Goal: Task Accomplishment & Management: Use online tool/utility

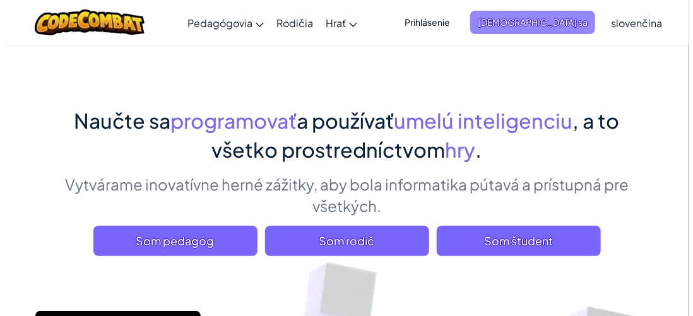
scroll to position [63, 0]
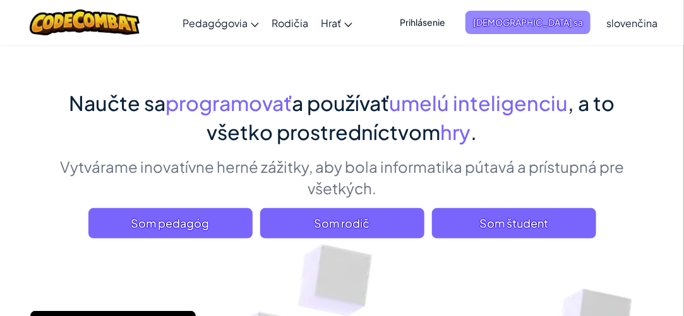
click at [532, 21] on font "[DEMOGRAPHIC_DATA] sa" at bounding box center [528, 21] width 110 height 11
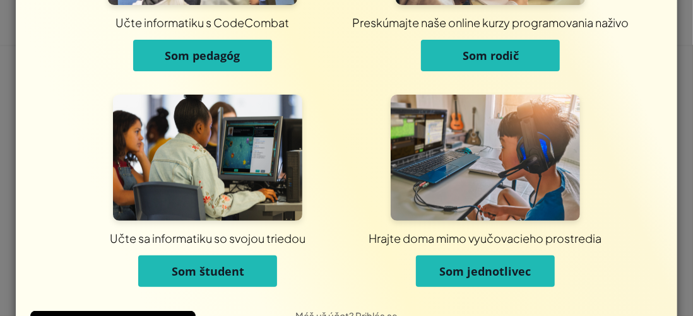
scroll to position [183, 0]
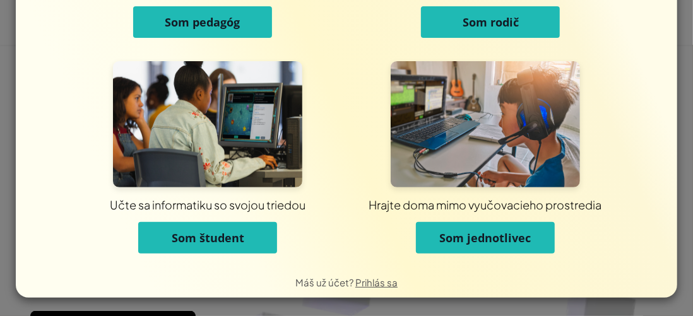
click at [488, 238] on font "Som jednotlivec" at bounding box center [485, 237] width 92 height 15
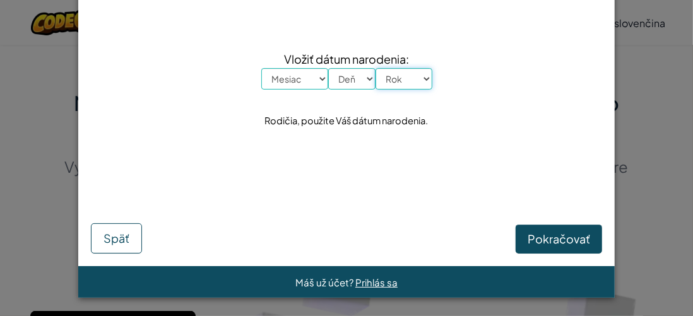
click at [414, 80] on select "Rok 2025 2024 2023 2022 2021 2020 2019 2018 2017 2016 2015 2014 2013 2012 2011 …" at bounding box center [404, 78] width 57 height 21
select select "2000"
click at [376, 68] on select "Rok 2025 2024 2023 2022 2021 2020 2019 2018 2017 2016 2015 2014 2013 2012 2011 …" at bounding box center [404, 78] width 57 height 21
click at [549, 239] on font "Pokračovať" at bounding box center [559, 239] width 63 height 15
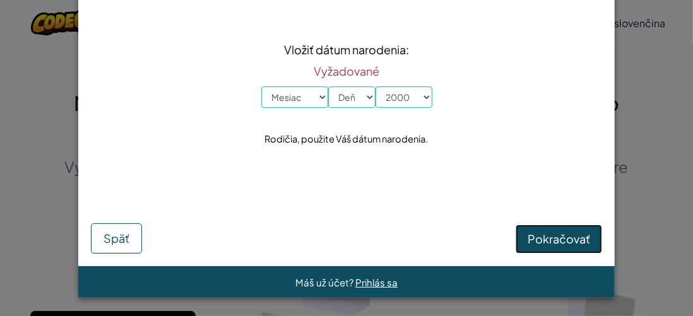
scroll to position [40, 0]
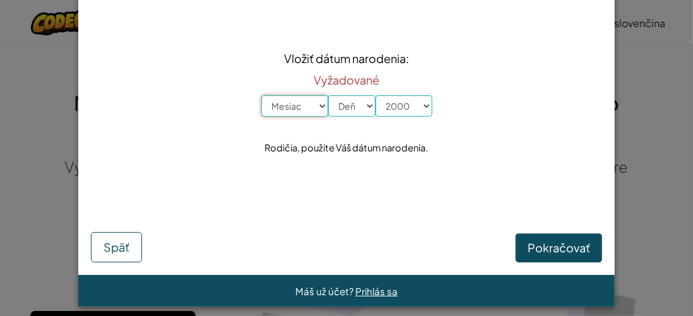
click at [307, 102] on select "Mesiac Január Február Marec Apríl Máj Jún Júl August September Október November…" at bounding box center [294, 105] width 67 height 21
select select "3"
click at [261, 95] on select "Mesiac Január Február Marec Apríl Máj Jún Júl August September Október November…" at bounding box center [294, 105] width 67 height 21
click at [359, 105] on select "Deň 1 2 3 4 5 6 7 8 9 10 11 12 13 14 15 16 17 18 rokov 19 20 21 22 23 24 25 26 …" at bounding box center [351, 105] width 47 height 21
select select "9"
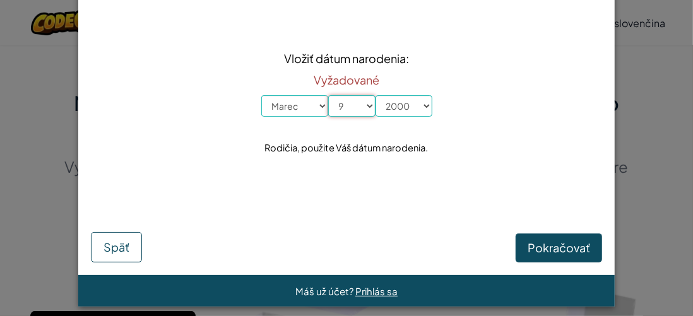
click at [328, 95] on select "Deň 1 2 3 4 5 6 7 8 9 10 11 12 13 14 15 16 17 18 rokov 19 20 21 22 23 24 25 26 …" at bounding box center [351, 105] width 47 height 21
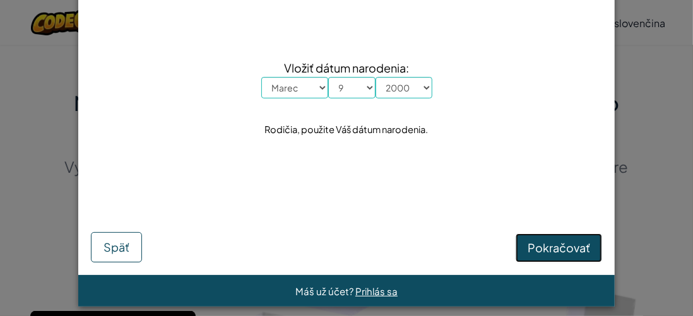
click at [559, 242] on font "Pokračovať" at bounding box center [559, 248] width 63 height 15
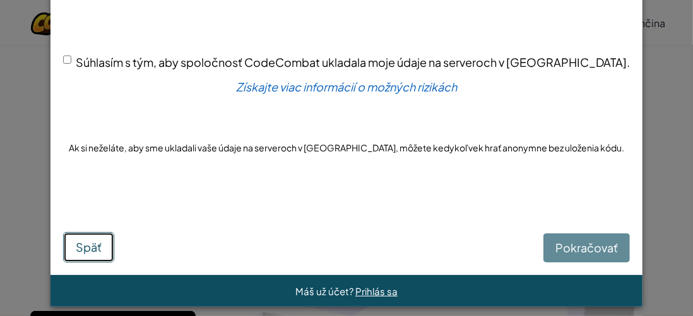
click at [95, 246] on button "Späť" at bounding box center [88, 247] width 51 height 30
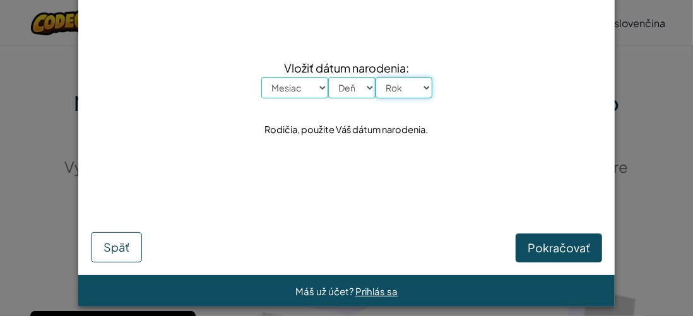
click at [410, 89] on select "Rok 2025 2024 2023 2022 2021 2020 2019 2018 2017 2016 2015 2014 2013 2012 2011 …" at bounding box center [404, 87] width 57 height 21
select select "2000"
click at [376, 77] on select "Rok 2025 2024 2023 2022 2021 2020 2019 2018 2017 2016 2015 2014 2013 2012 2011 …" at bounding box center [404, 87] width 57 height 21
drag, startPoint x: 290, startPoint y: 89, endPoint x: 286, endPoint y: 98, distance: 9.6
click at [290, 89] on select "Mesiac Január Február Marec Apríl Máj Jún Júl August September Október November…" at bounding box center [294, 87] width 67 height 21
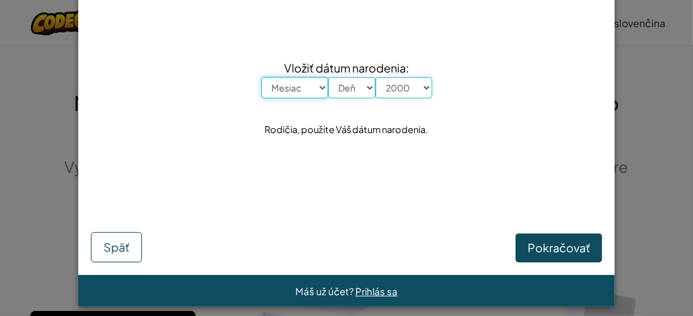
select select "2"
click at [261, 77] on select "Mesiac Január Február Marec Apríl Máj Jún Júl August September Október November…" at bounding box center [294, 87] width 67 height 21
drag, startPoint x: 349, startPoint y: 81, endPoint x: 349, endPoint y: 90, distance: 8.8
click at [349, 81] on select "Deň 1 2 3 4 5 6 7 8 9 10 11 12 13 14 15 16 17 18 rokov 19 20 21 22 23 24 25 26 …" at bounding box center [351, 87] width 47 height 21
select select "6"
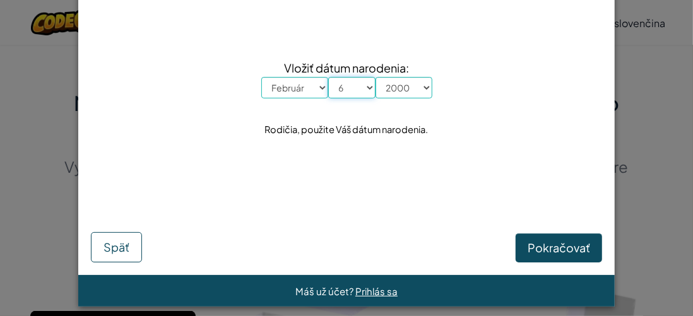
click at [328, 77] on select "Deň 1 2 3 4 5 6 7 8 9 10 11 12 13 14 15 16 17 18 rokov 19 20 21 22 23 24 25 26 …" at bounding box center [351, 87] width 47 height 21
click at [556, 244] on font "Pokračovať" at bounding box center [559, 248] width 63 height 15
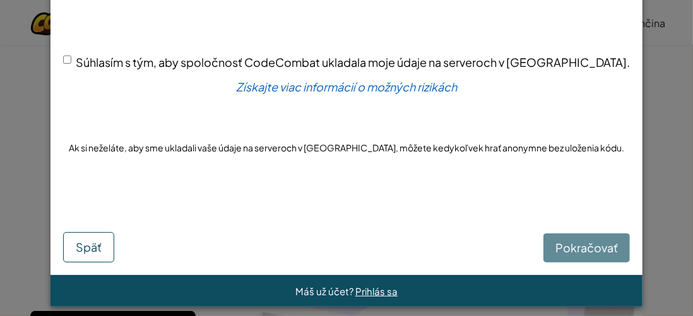
click at [106, 53] on div "Súhlasím s tým, aby spoločnosť CodeCombat ukladala moje údaje na serveroch v US…" at bounding box center [346, 62] width 567 height 18
click at [71, 59] on input "Súhlasím s tým, aby spoločnosť CodeCombat ukladala moje údaje na serveroch v US…" at bounding box center [67, 60] width 8 height 8
checkbox input "true"
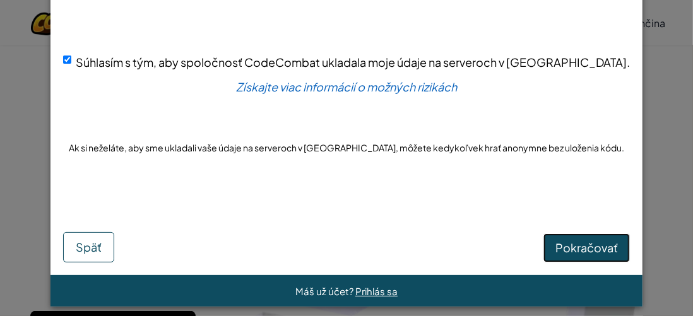
click at [556, 241] on font "Pokračovať" at bounding box center [587, 248] width 63 height 15
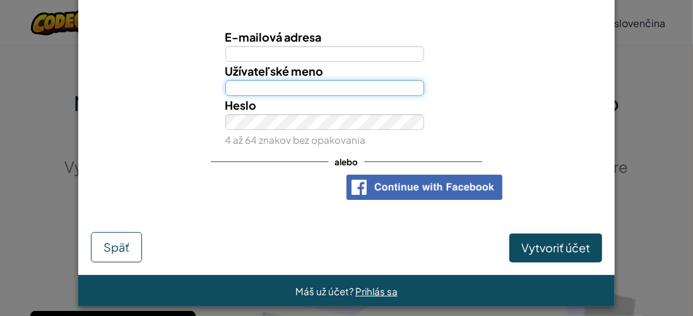
click at [269, 87] on input "Užívateľské meno" at bounding box center [325, 88] width 200 height 16
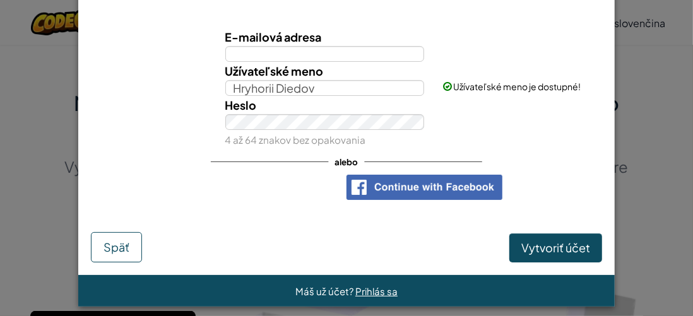
click at [184, 135] on div "Heslo 4 až 64 znakov bez opakovania" at bounding box center [347, 122] width 524 height 53
click at [273, 152] on div "alebo" at bounding box center [347, 162] width 272 height 26
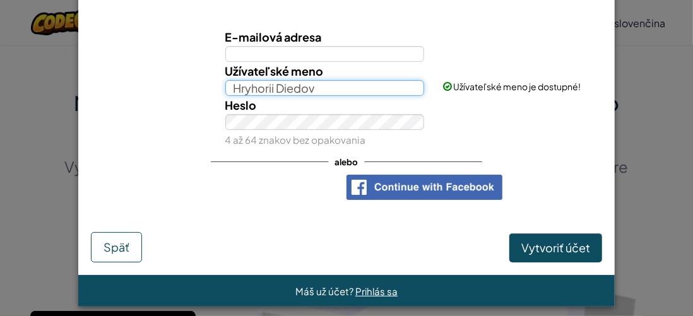
click at [344, 91] on input "Hryhorii Diedov" at bounding box center [325, 88] width 200 height 16
click at [315, 90] on input "Hryhorii Diedov" at bounding box center [325, 88] width 200 height 16
type input "H"
type input "G"
type input "Griša481sui"
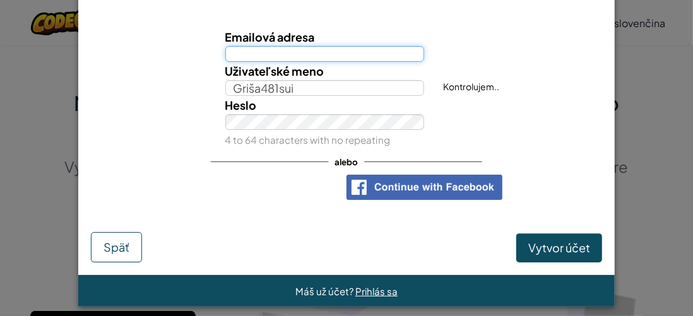
click at [266, 56] on input "Emailová adresa" at bounding box center [325, 54] width 200 height 16
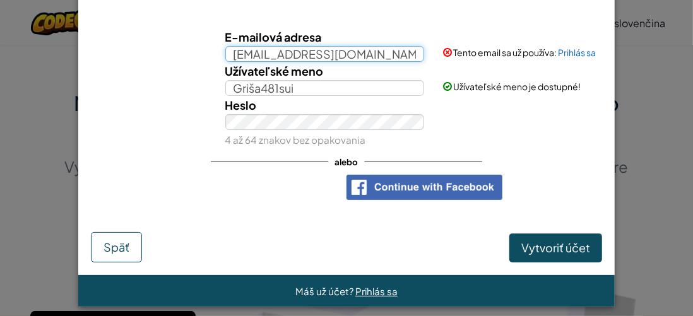
click at [260, 56] on input "pokus@zsgorazda.sk" at bounding box center [325, 54] width 200 height 16
type input "pokus1@zsgorazda.sk"
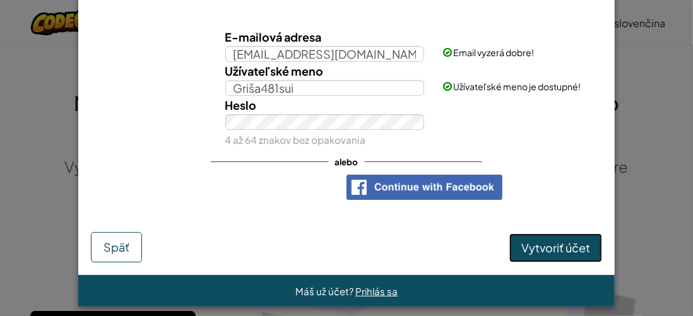
click at [554, 246] on font "Vytvoriť účet" at bounding box center [556, 248] width 69 height 15
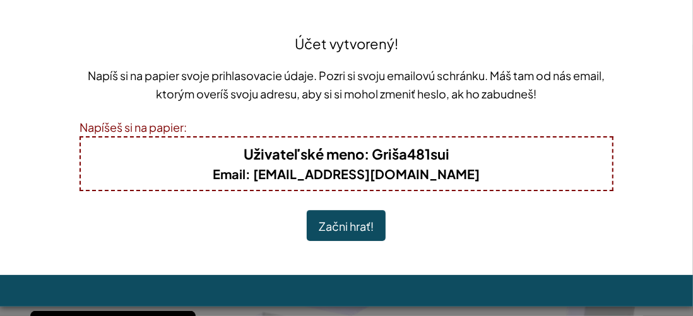
click at [327, 224] on font "Začni hrať!" at bounding box center [346, 226] width 55 height 15
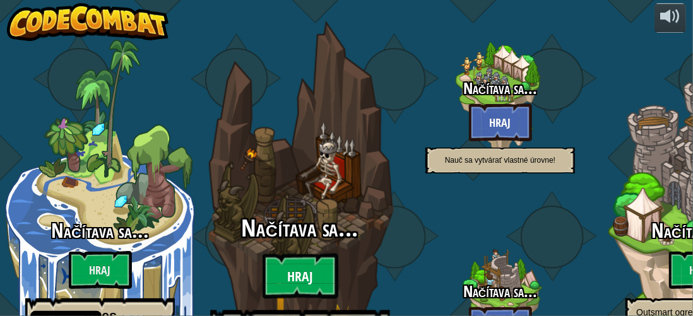
select select "sk"
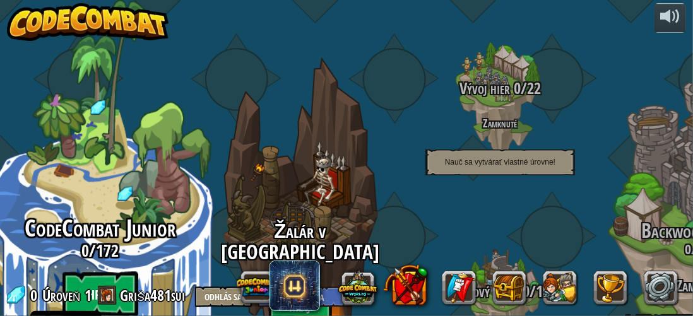
click at [109, 272] on btn "Hraj" at bounding box center [101, 294] width 76 height 45
select select "sk"
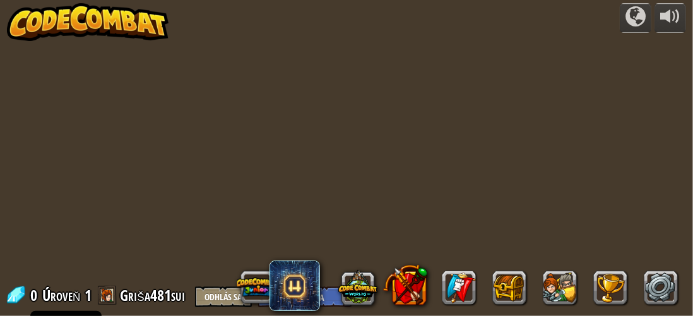
select select "sk"
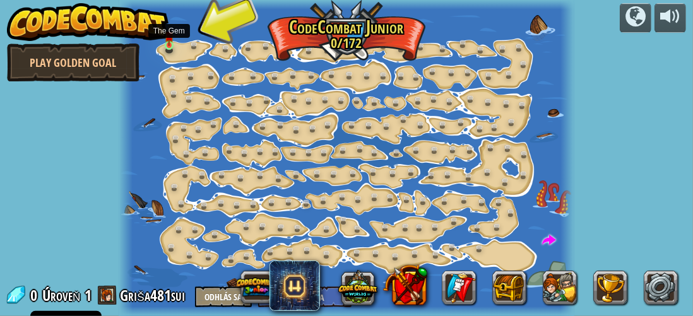
click at [167, 45] on img at bounding box center [169, 35] width 9 height 21
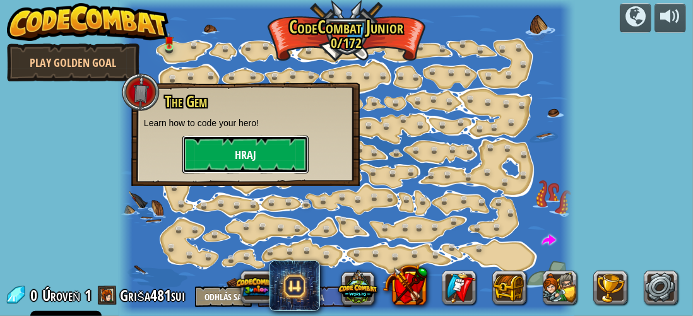
click at [255, 153] on button "Hraj" at bounding box center [245, 155] width 126 height 38
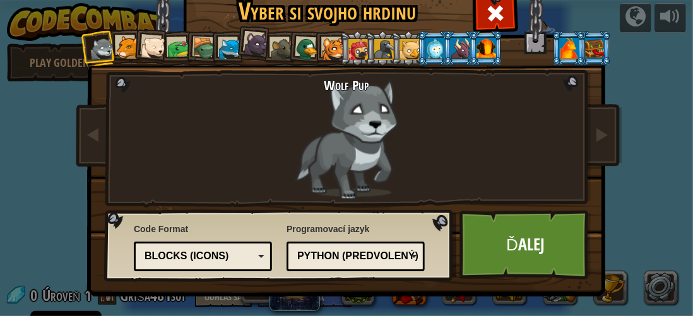
click at [301, 45] on div at bounding box center [307, 49] width 25 height 25
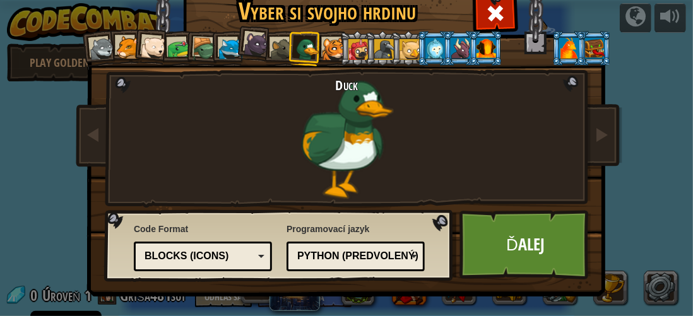
click at [349, 44] on div at bounding box center [359, 49] width 20 height 20
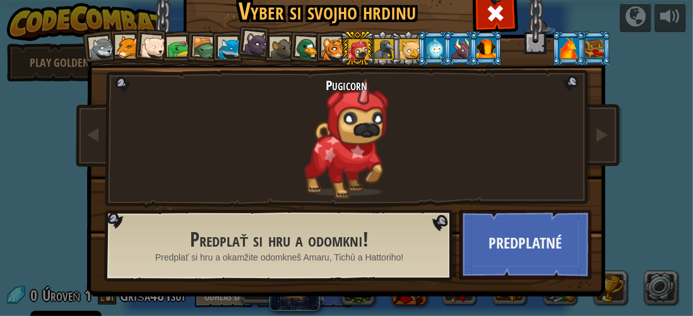
click at [172, 41] on div at bounding box center [178, 48] width 23 height 23
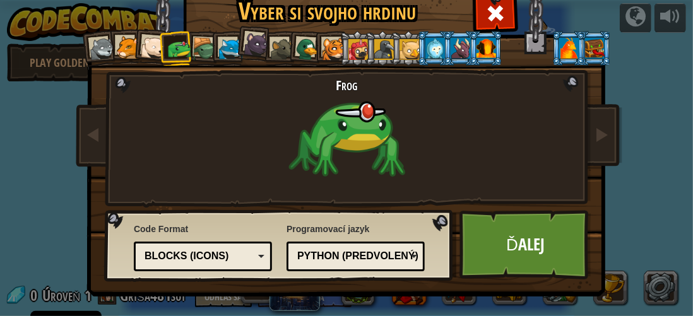
click at [223, 38] on div at bounding box center [230, 49] width 23 height 23
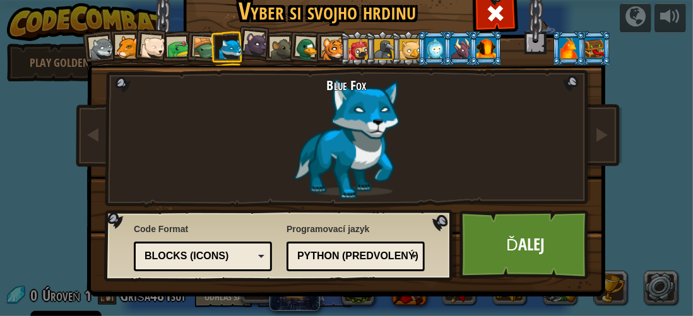
click at [298, 52] on div at bounding box center [307, 49] width 25 height 25
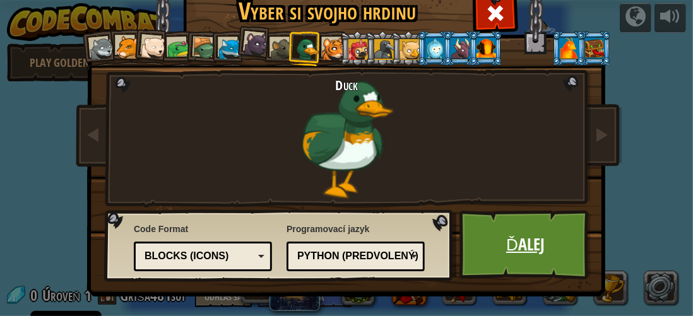
click at [511, 238] on link "Ďalej" at bounding box center [526, 244] width 132 height 69
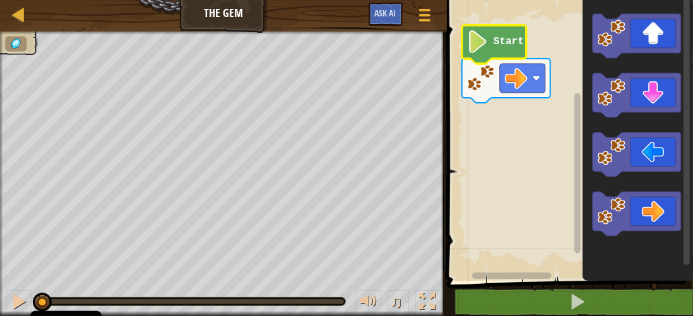
click at [501, 47] on text "Start" at bounding box center [509, 42] width 30 height 11
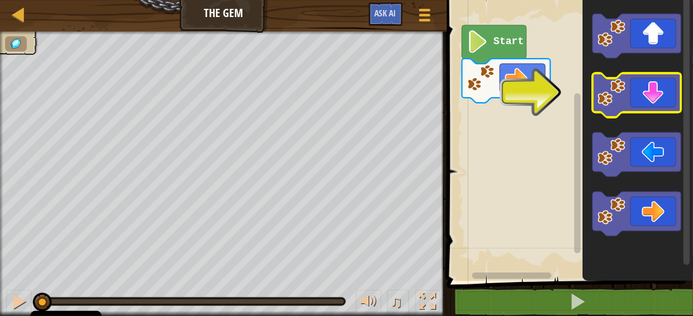
click at [643, 99] on icon "Pracovisko Bloskly" at bounding box center [637, 95] width 88 height 44
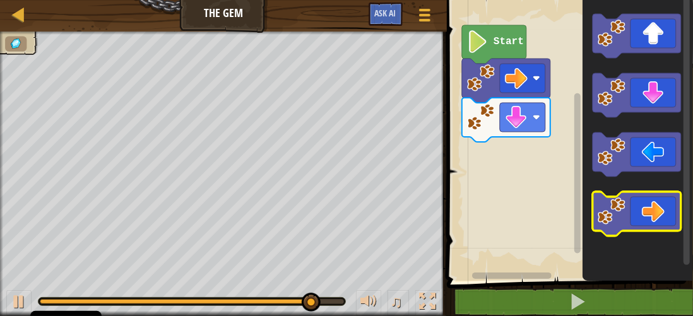
click at [635, 222] on icon "Pracovisko Bloskly" at bounding box center [637, 214] width 88 height 44
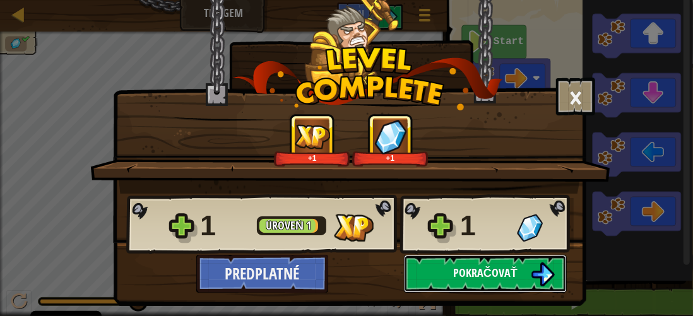
click at [468, 270] on span "Pokračovať" at bounding box center [485, 273] width 64 height 16
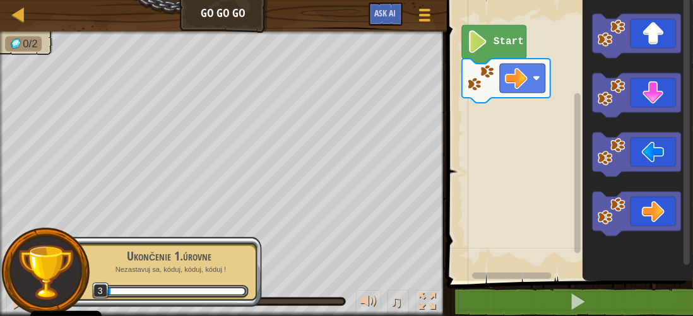
click at [499, 45] on text "Start" at bounding box center [509, 42] width 30 height 11
click at [495, 50] on icon "Pracovisko Bloskly" at bounding box center [494, 44] width 64 height 39
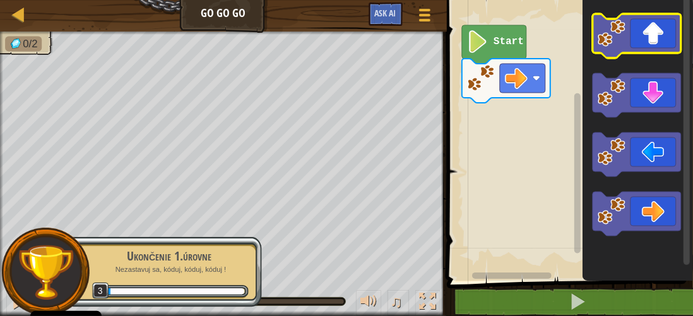
click at [641, 43] on icon "Pracovisko Bloskly" at bounding box center [637, 36] width 88 height 44
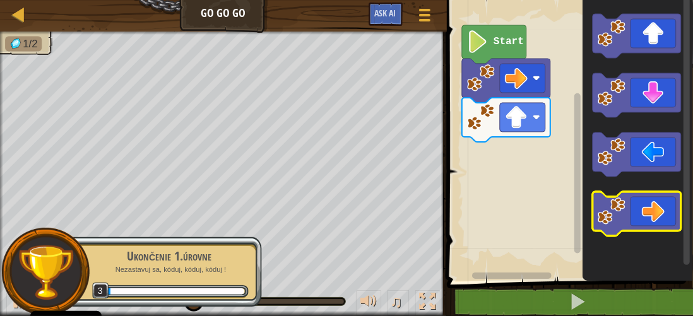
click at [641, 212] on icon "Pracovisko Bloskly" at bounding box center [637, 214] width 88 height 44
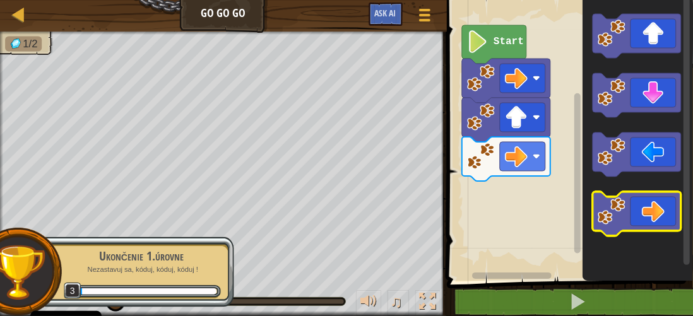
click at [641, 212] on icon "Pracovisko Bloskly" at bounding box center [637, 214] width 88 height 44
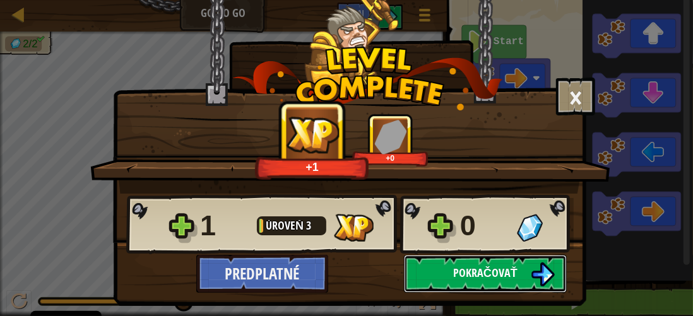
drag, startPoint x: 492, startPoint y: 275, endPoint x: 494, endPoint y: 266, distance: 8.3
click at [494, 266] on span "Pokračovať" at bounding box center [485, 273] width 64 height 16
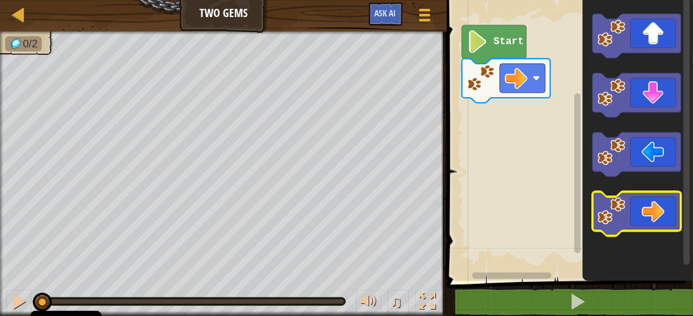
click at [641, 219] on icon "Pracovisko Bloskly" at bounding box center [637, 214] width 88 height 44
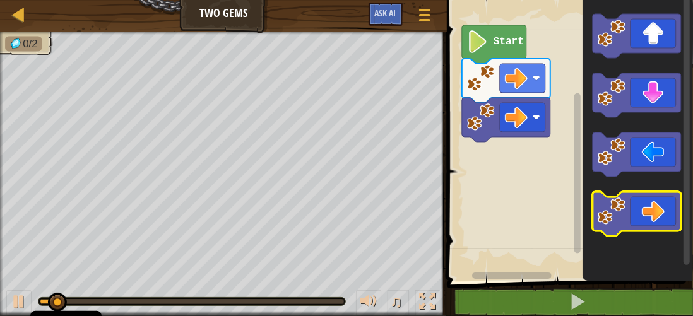
click at [641, 219] on icon "Pracovisko Bloskly" at bounding box center [637, 214] width 88 height 44
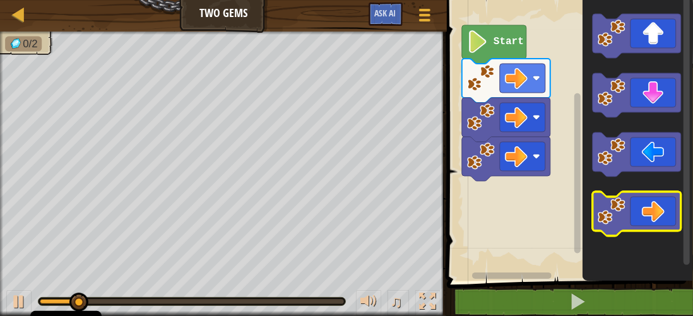
click at [641, 219] on icon "Pracovisko Bloskly" at bounding box center [637, 214] width 88 height 44
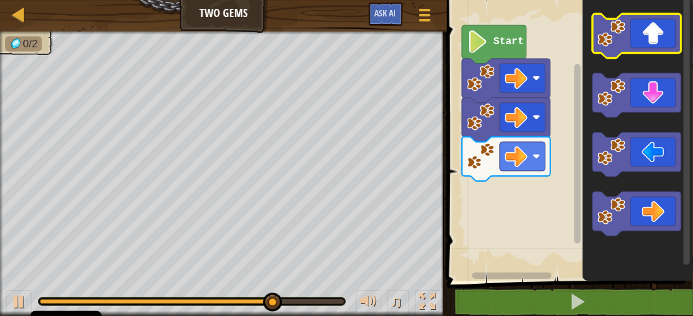
click at [656, 40] on icon "Pracovisko Bloskly" at bounding box center [637, 36] width 88 height 44
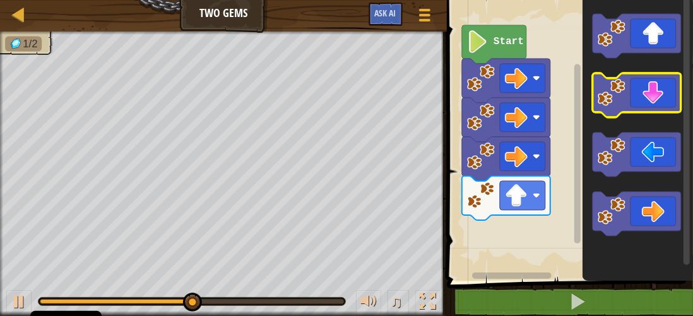
click at [658, 102] on icon "Pracovisko Bloskly" at bounding box center [637, 95] width 88 height 44
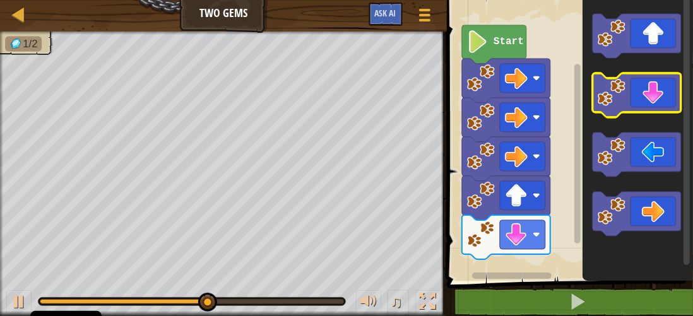
click at [658, 102] on icon "Pracovisko Bloskly" at bounding box center [637, 95] width 88 height 44
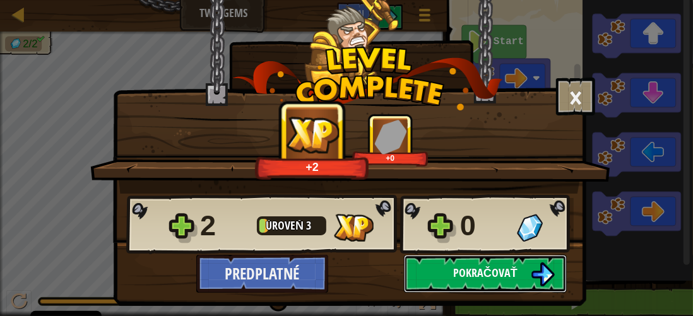
click at [537, 267] on img at bounding box center [543, 275] width 24 height 24
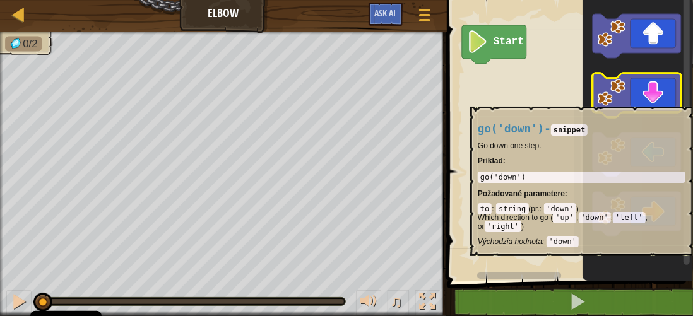
click at [637, 100] on icon "Pracovisko Bloskly" at bounding box center [637, 95] width 88 height 44
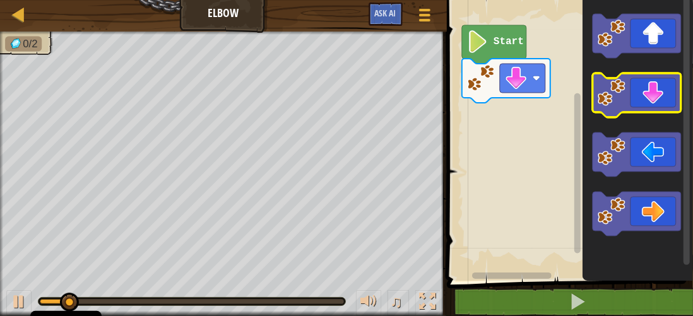
click at [637, 100] on icon "Pracovisko Bloskly" at bounding box center [637, 95] width 88 height 44
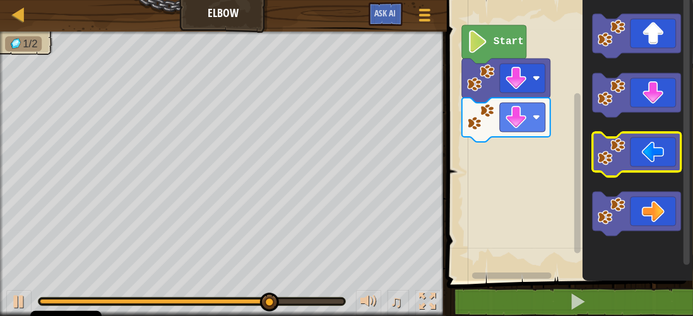
click at [616, 158] on image "Pracovisko Bloskly" at bounding box center [612, 152] width 28 height 28
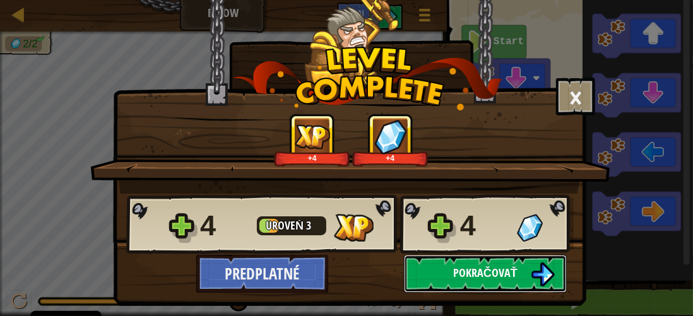
click at [519, 275] on button "Pokračovať" at bounding box center [485, 274] width 163 height 38
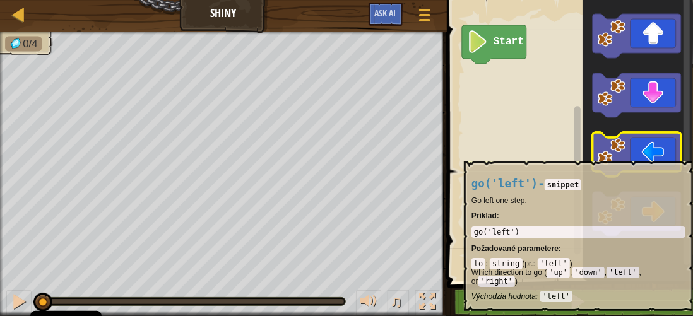
click at [639, 155] on icon "Pracovisko Bloskly" at bounding box center [637, 155] width 88 height 44
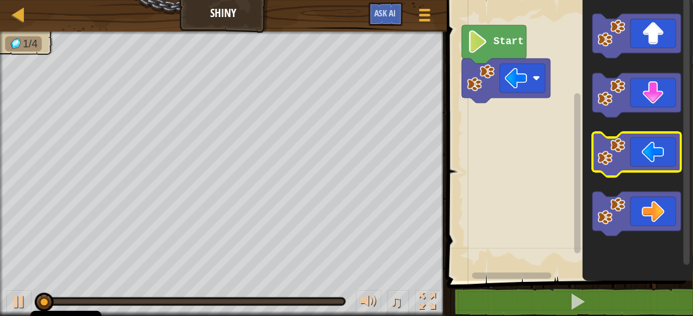
click at [639, 155] on icon "Pracovisko Bloskly" at bounding box center [637, 155] width 88 height 44
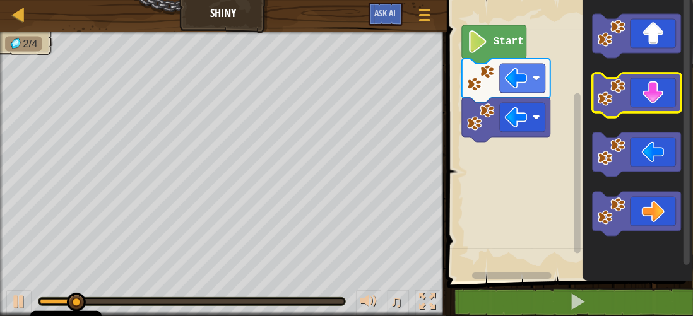
click at [635, 105] on icon "Pracovisko Bloskly" at bounding box center [637, 95] width 88 height 44
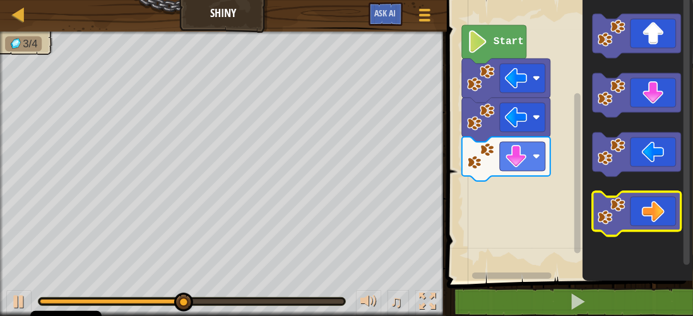
click at [664, 210] on icon "Pracovisko Bloskly" at bounding box center [637, 214] width 88 height 44
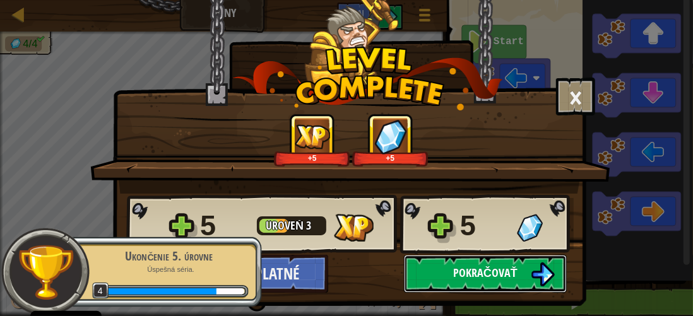
click at [527, 273] on button "Pokračovať" at bounding box center [485, 274] width 163 height 38
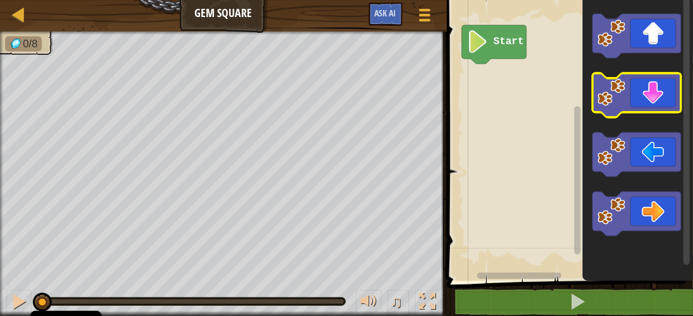
click at [657, 95] on icon "Pracovisko Bloskly" at bounding box center [637, 95] width 88 height 44
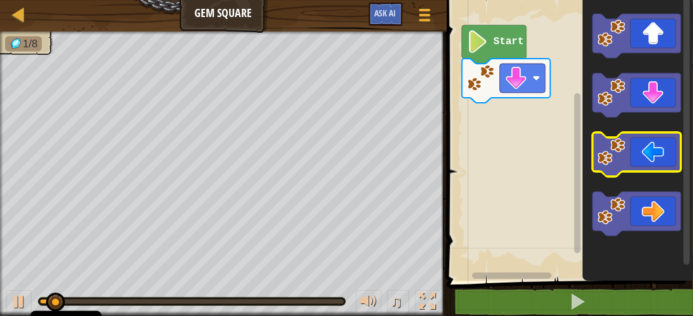
click at [636, 163] on icon "Pracovisko Bloskly" at bounding box center [637, 155] width 88 height 44
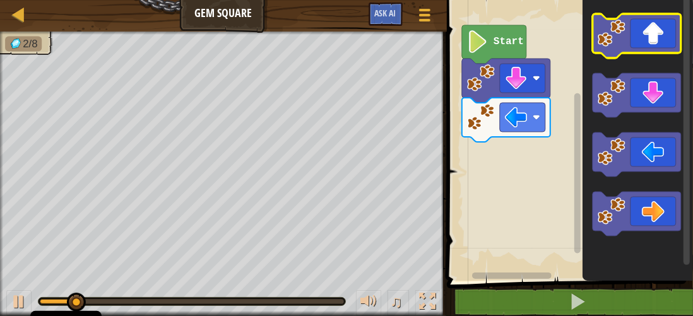
click at [624, 37] on image "Pracovisko Bloskly" at bounding box center [612, 34] width 28 height 28
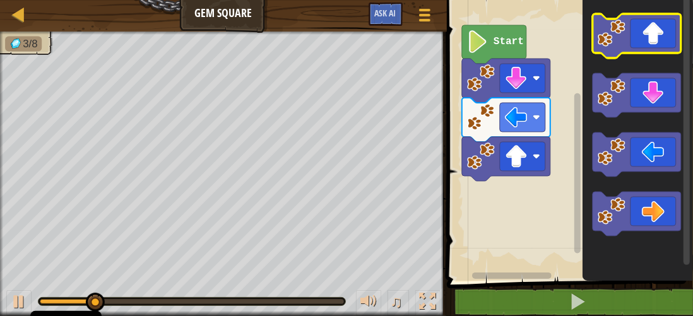
click at [636, 42] on icon "Pracovisko Bloskly" at bounding box center [637, 36] width 88 height 44
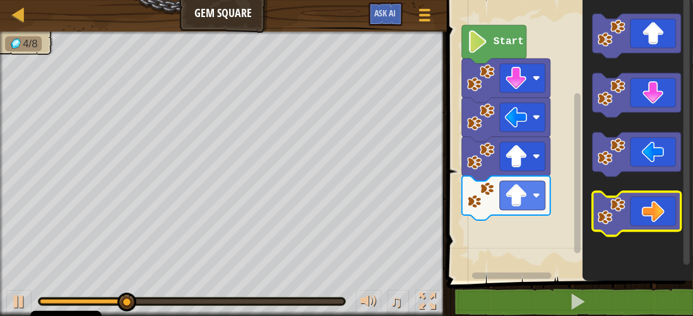
click at [638, 208] on icon "Pracovisko Bloskly" at bounding box center [637, 214] width 88 height 44
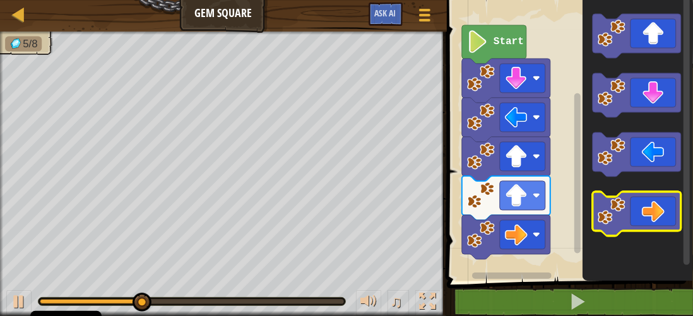
click at [638, 208] on icon "Pracovisko Bloskly" at bounding box center [637, 214] width 88 height 44
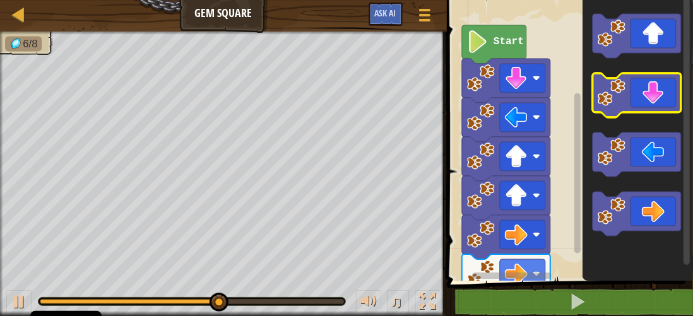
click at [644, 94] on icon "Pracovisko Bloskly" at bounding box center [637, 95] width 88 height 44
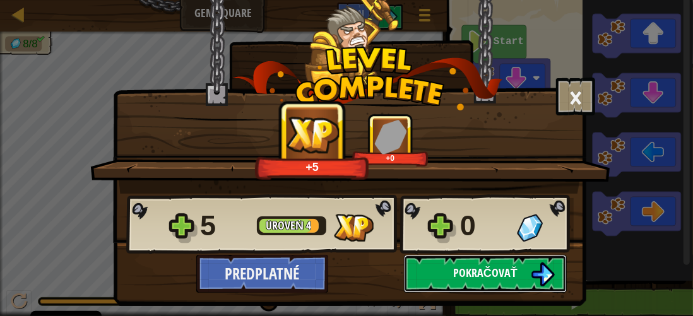
click at [546, 272] on img at bounding box center [543, 275] width 24 height 24
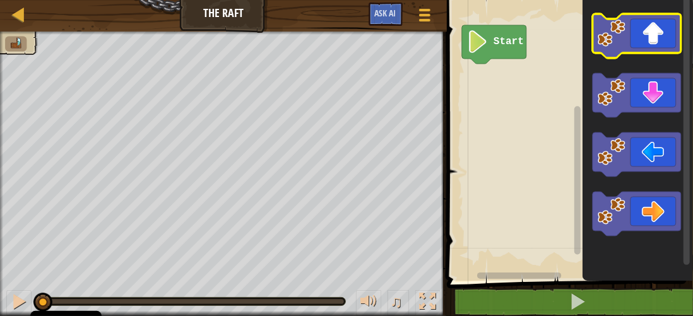
click at [636, 45] on icon "Pracovisko Bloskly" at bounding box center [637, 36] width 88 height 44
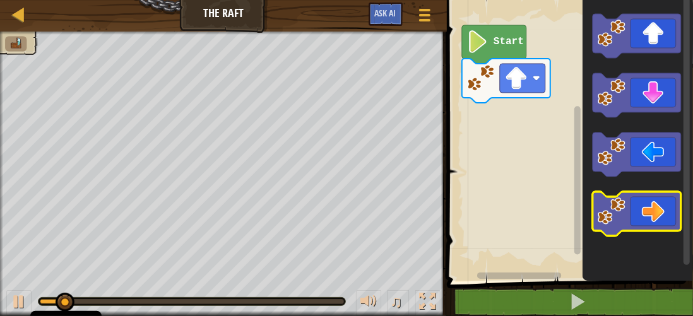
click at [652, 221] on icon "Pracovisko Bloskly" at bounding box center [637, 214] width 88 height 44
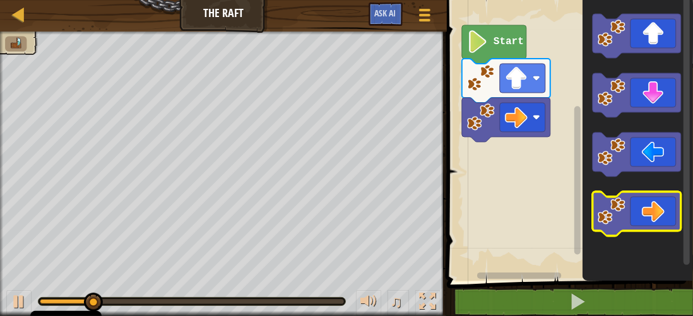
click at [657, 216] on icon "Pracovisko Bloskly" at bounding box center [637, 214] width 88 height 44
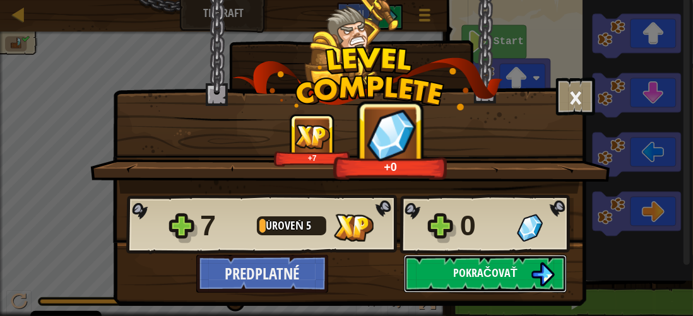
click at [546, 263] on img at bounding box center [543, 275] width 24 height 24
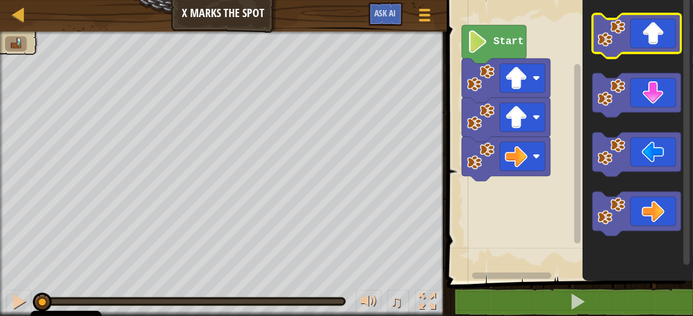
click at [647, 42] on icon "Pracovisko Bloskly" at bounding box center [637, 36] width 88 height 44
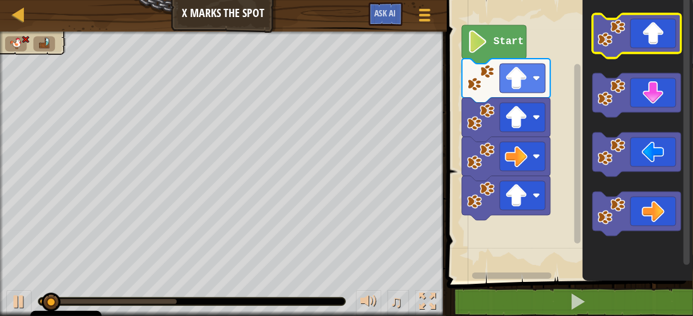
click at [647, 42] on icon "Pracovisko Bloskly" at bounding box center [637, 36] width 88 height 44
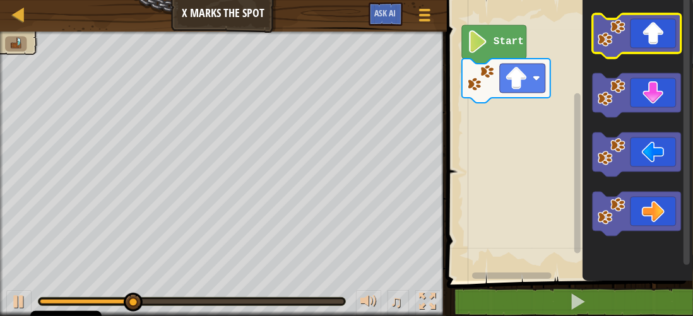
click at [648, 34] on icon "Pracovisko Bloskly" at bounding box center [637, 36] width 88 height 44
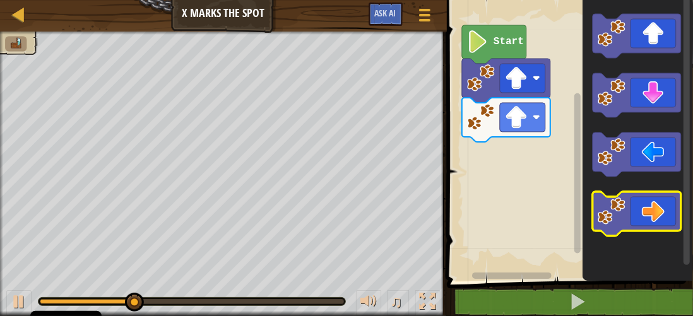
click at [662, 218] on icon "Pracovisko Bloskly" at bounding box center [637, 214] width 88 height 44
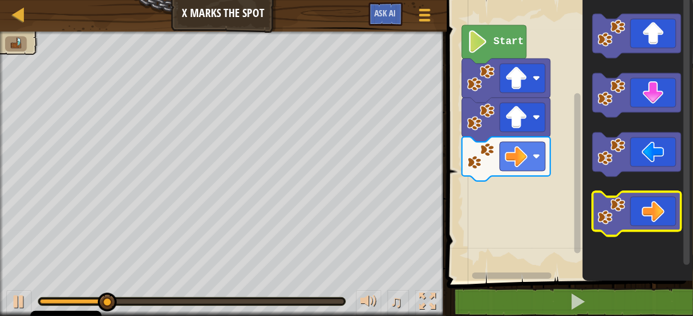
click at [662, 218] on icon "Pracovisko Bloskly" at bounding box center [637, 214] width 88 height 44
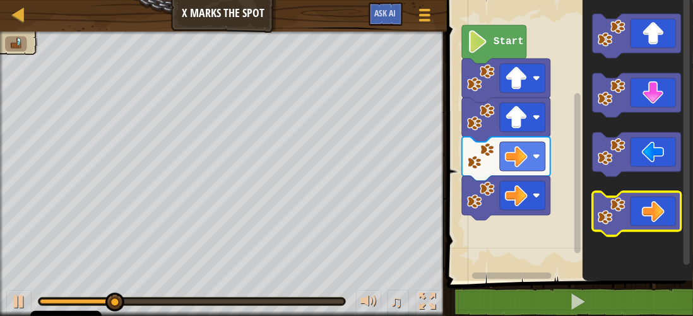
click at [662, 218] on icon "Pracovisko Bloskly" at bounding box center [637, 214] width 88 height 44
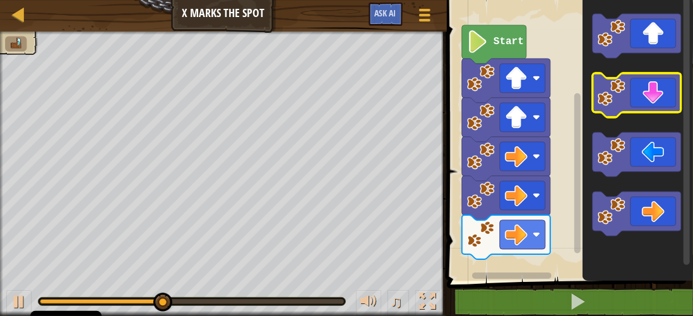
click at [636, 104] on icon "Pracovisko Bloskly" at bounding box center [637, 95] width 88 height 44
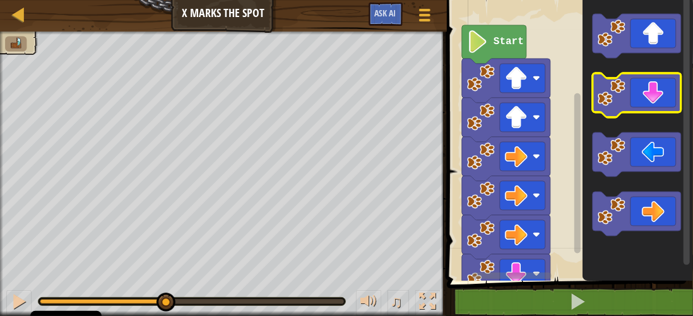
click at [636, 104] on icon "Pracovisko Bloskly" at bounding box center [637, 95] width 88 height 44
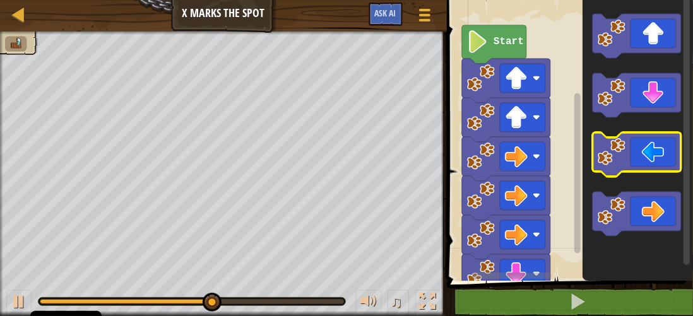
click at [625, 148] on image "Pracovisko Bloskly" at bounding box center [612, 152] width 28 height 28
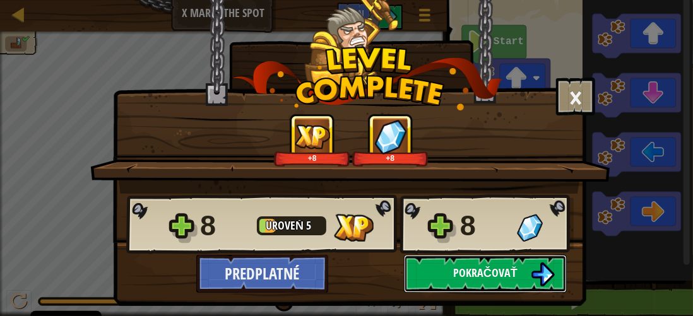
click at [484, 272] on span "Pokračovať" at bounding box center [485, 273] width 64 height 16
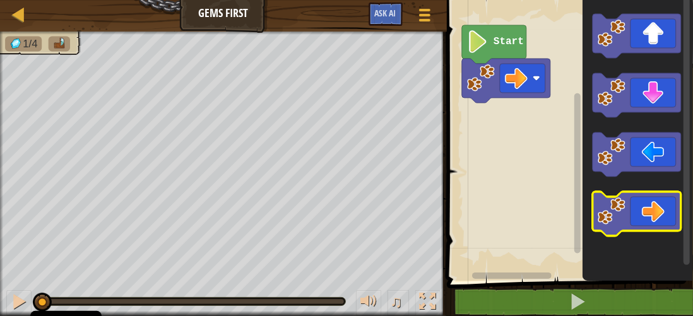
click at [652, 206] on icon "Pracovisko Bloskly" at bounding box center [637, 214] width 88 height 44
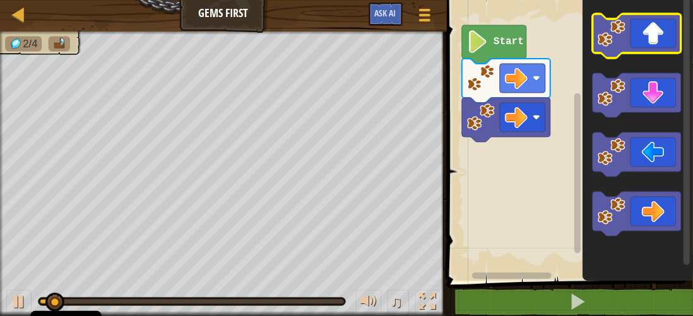
click at [645, 44] on icon "Pracovisko Bloskly" at bounding box center [637, 36] width 88 height 44
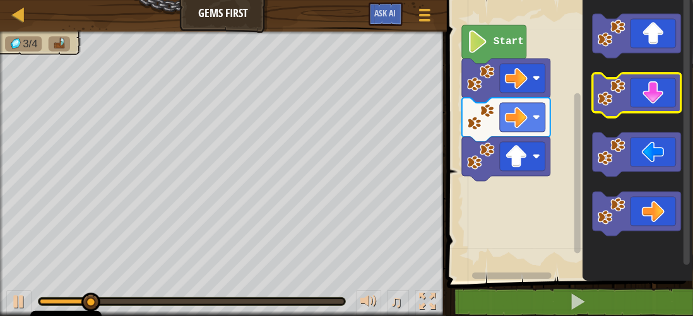
click at [654, 105] on icon "Pracovisko Bloskly" at bounding box center [637, 95] width 88 height 44
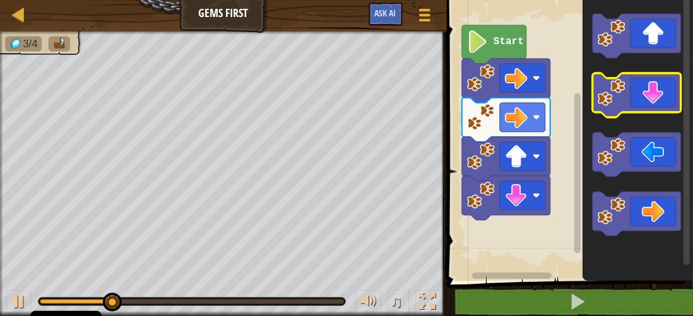
click at [654, 105] on icon "Pracovisko Bloskly" at bounding box center [637, 95] width 88 height 44
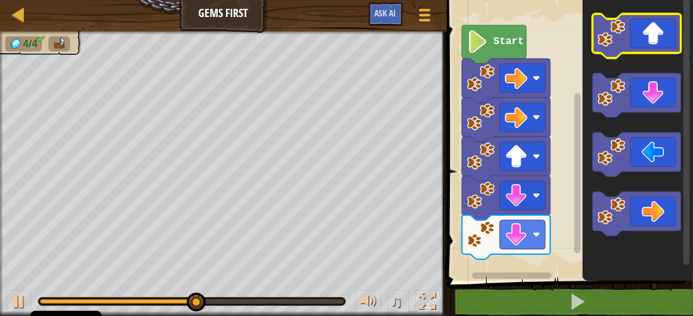
click at [661, 45] on icon "Pracovisko Bloskly" at bounding box center [637, 36] width 88 height 44
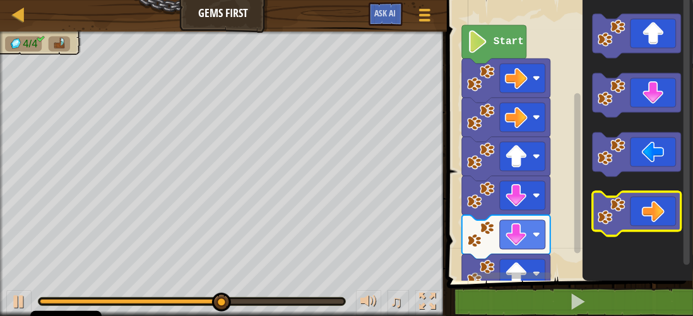
click at [647, 208] on icon "Pracovisko Bloskly" at bounding box center [637, 214] width 88 height 44
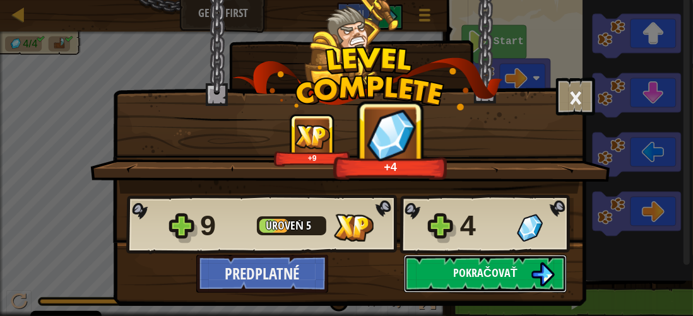
click at [496, 271] on span "Pokračovať" at bounding box center [485, 273] width 64 height 16
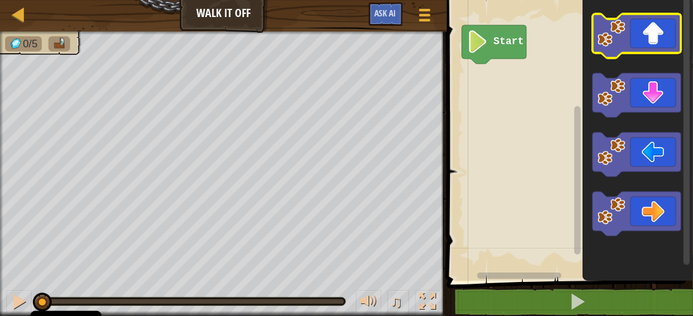
click at [618, 34] on image "Pracovisko Bloskly" at bounding box center [612, 34] width 28 height 28
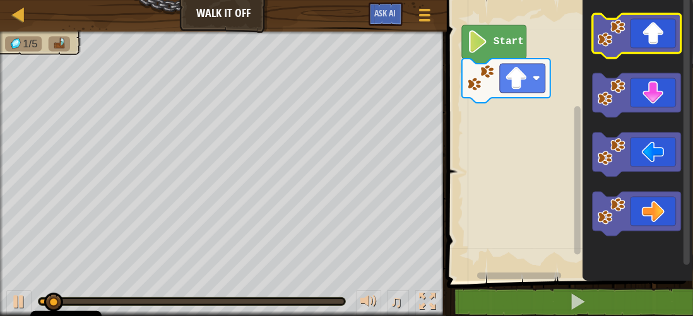
click at [618, 34] on image "Pracovisko Bloskly" at bounding box center [612, 34] width 28 height 28
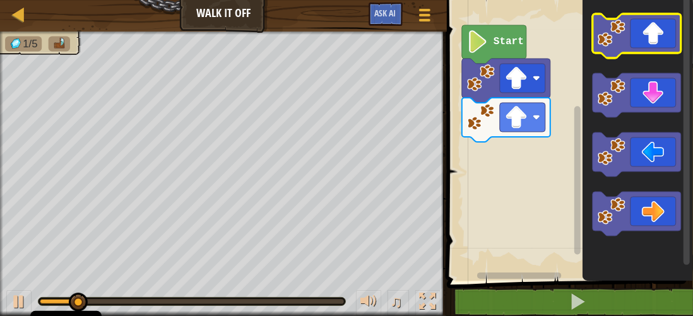
click at [618, 34] on image "Pracovisko Bloskly" at bounding box center [612, 34] width 28 height 28
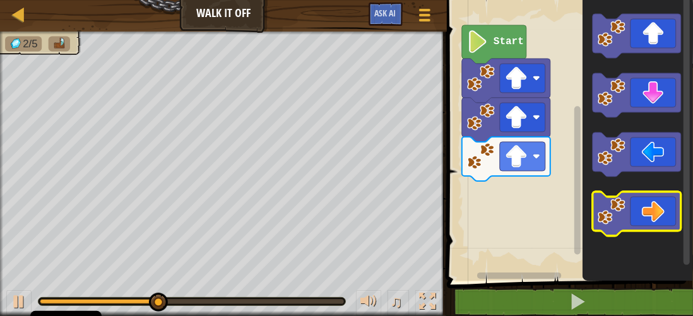
click at [665, 218] on icon "Pracovisko Bloskly" at bounding box center [637, 214] width 88 height 44
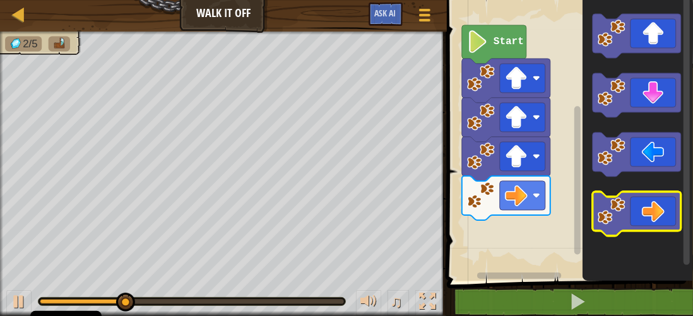
click at [665, 218] on icon "Pracovisko Bloskly" at bounding box center [637, 214] width 88 height 44
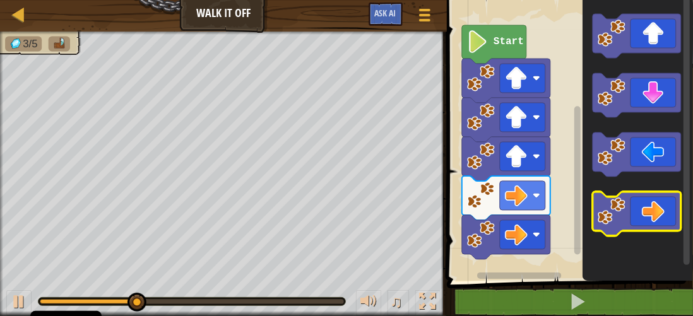
click at [665, 218] on icon "Pracovisko Bloskly" at bounding box center [637, 214] width 88 height 44
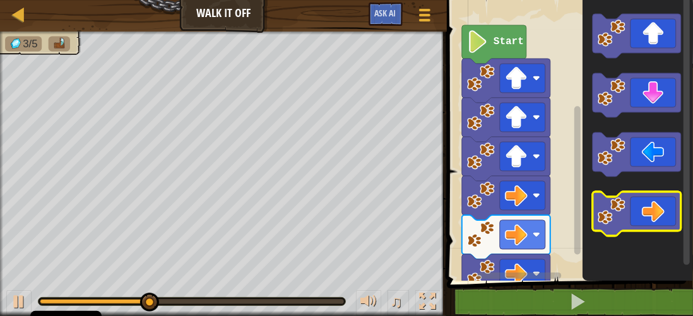
click at [665, 218] on icon "Pracovisko Bloskly" at bounding box center [637, 214] width 88 height 44
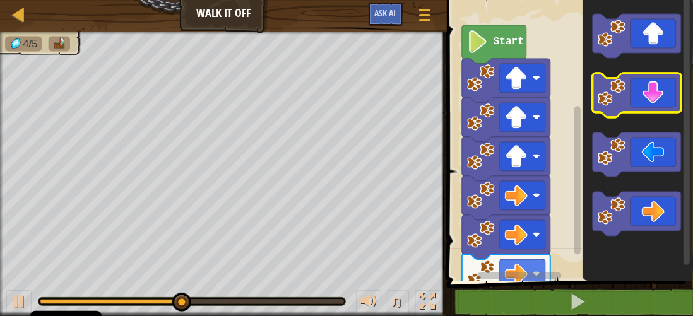
click at [639, 95] on icon "Pracovisko Bloskly" at bounding box center [637, 95] width 88 height 44
click at [638, 99] on icon "Pracovisko Bloskly" at bounding box center [637, 95] width 88 height 44
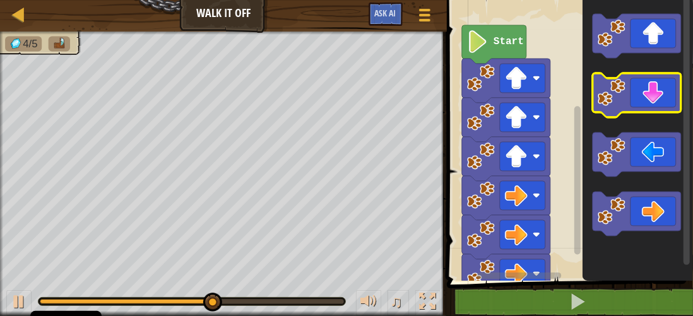
click at [638, 99] on icon "Pracovisko Bloskly" at bounding box center [637, 95] width 88 height 44
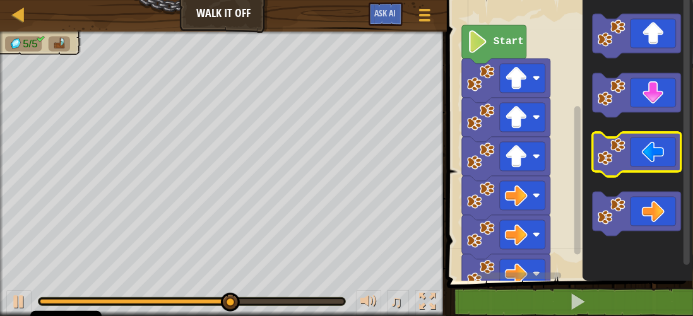
click at [623, 167] on icon "Pracovisko Bloskly" at bounding box center [637, 155] width 88 height 44
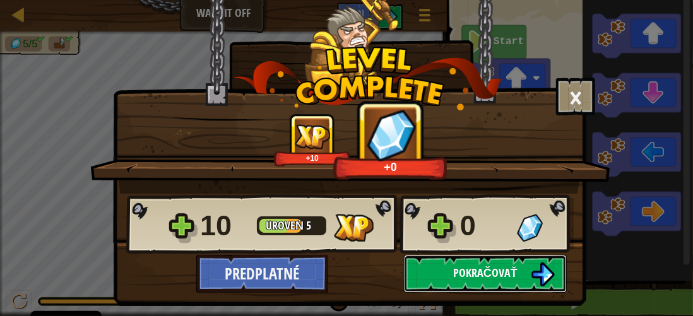
click at [449, 280] on button "Pokračovať" at bounding box center [485, 274] width 163 height 38
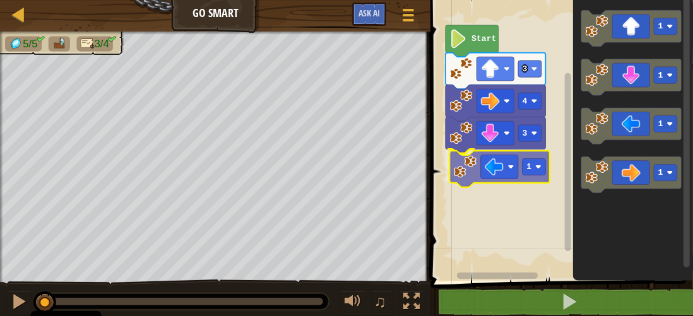
click at [501, 161] on div "3 1 4 3 Start 1 1 1 1 1" at bounding box center [560, 137] width 266 height 287
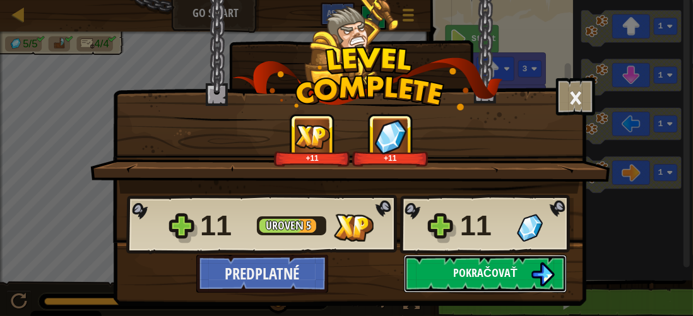
click at [475, 267] on span "Pokračovať" at bounding box center [485, 273] width 64 height 16
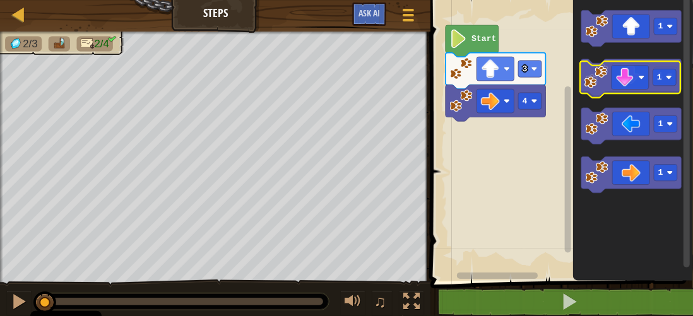
click at [651, 79] on icon "Pracovisko Bloskly" at bounding box center [632, 77] width 100 height 37
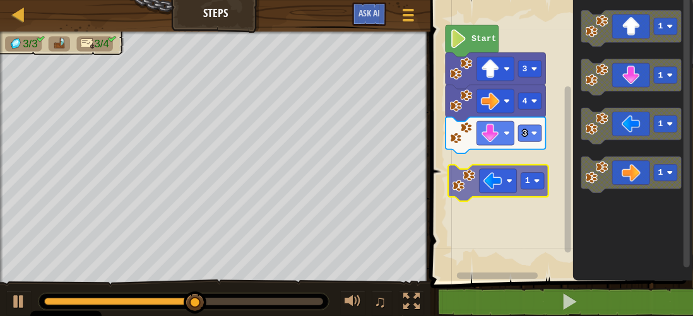
click at [492, 185] on div "Start 3 4 3 1 1 1 1 1" at bounding box center [560, 137] width 266 height 287
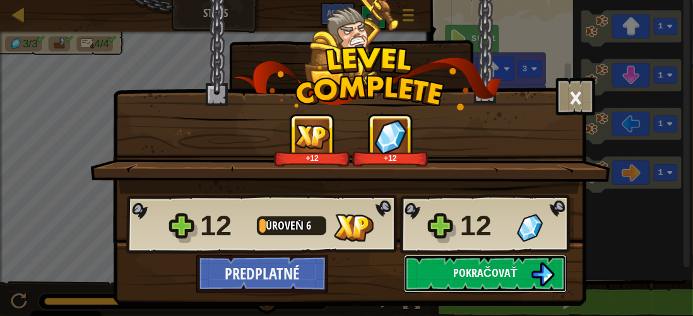
click at [472, 270] on span "Pokračovať" at bounding box center [485, 273] width 64 height 16
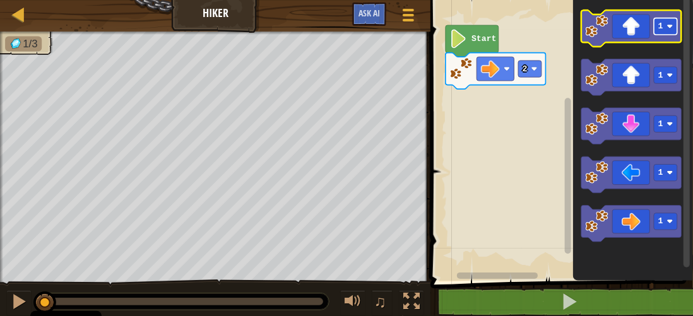
click at [668, 27] on image "Pracovisko Bloskly" at bounding box center [670, 26] width 6 height 6
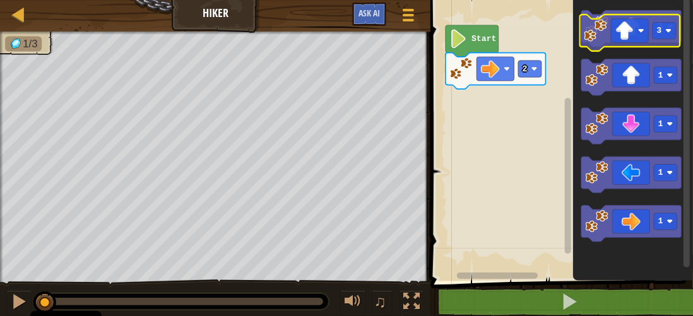
click at [634, 41] on icon "Pracovisko Bloskly" at bounding box center [632, 28] width 100 height 37
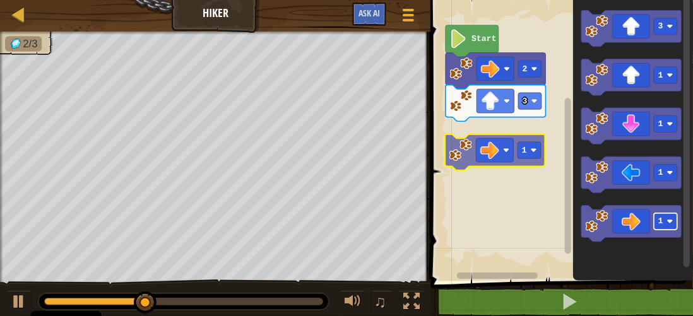
click at [532, 147] on div "2 3 Start 3 1 1 1 1 1" at bounding box center [560, 137] width 266 height 287
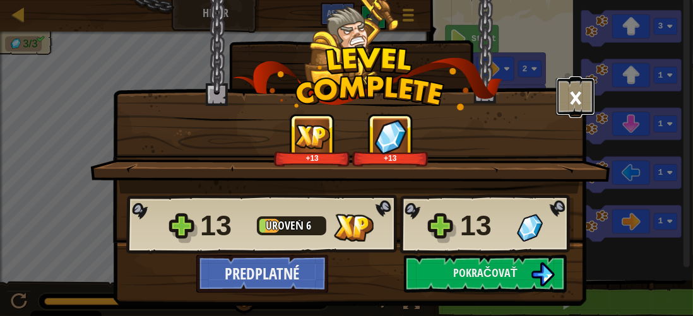
click at [564, 92] on button "×" at bounding box center [575, 97] width 39 height 38
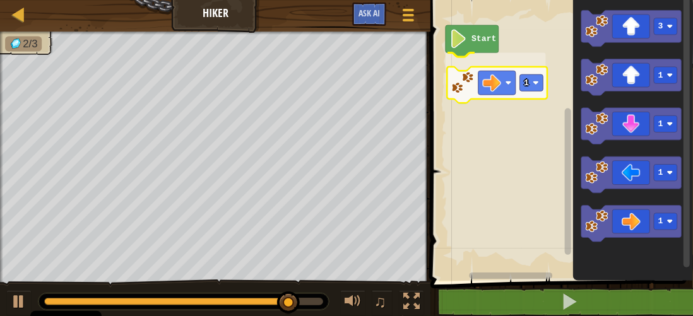
click at [511, 79] on div "Start 1 3 1 1 1 1 1" at bounding box center [560, 137] width 266 height 287
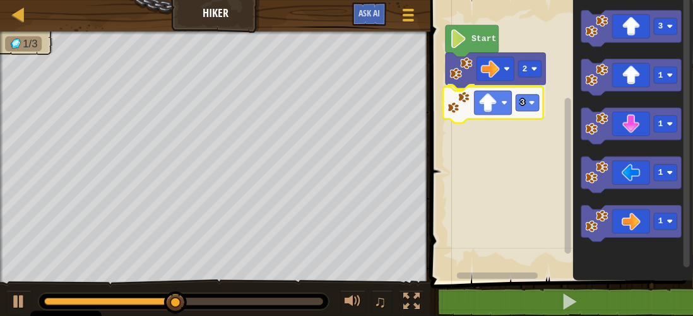
click at [495, 109] on div "Start 2 3 3 1 1 1 1 3" at bounding box center [560, 137] width 266 height 287
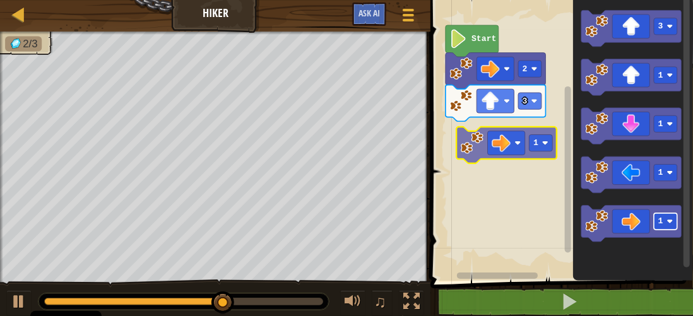
click at [540, 141] on div "Start 2 3 3 1 1 1 1 1" at bounding box center [560, 137] width 266 height 287
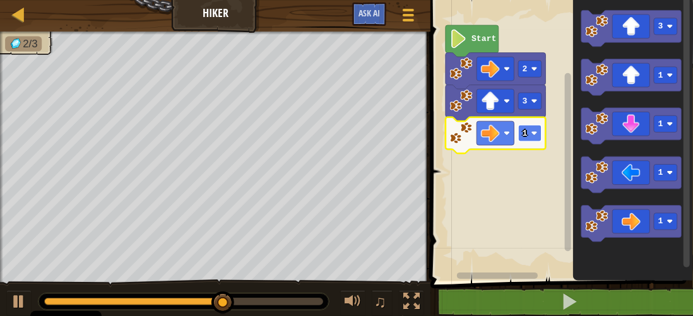
click at [531, 132] on rect "Pracovisko Bloskly" at bounding box center [529, 133] width 23 height 16
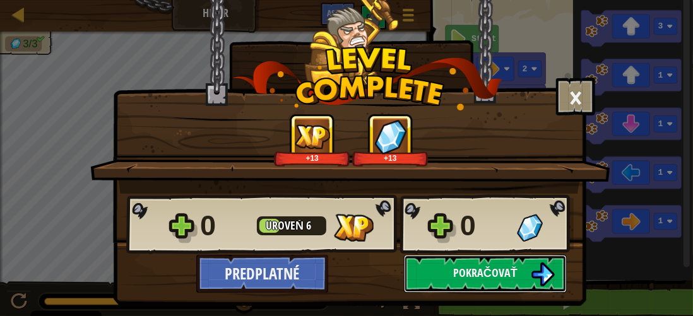
click at [448, 270] on button "Pokračovať" at bounding box center [485, 274] width 163 height 38
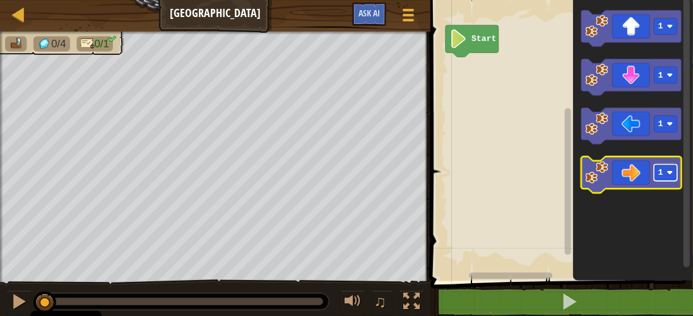
click at [669, 170] on image "Pracovisko Bloskly" at bounding box center [670, 173] width 6 height 6
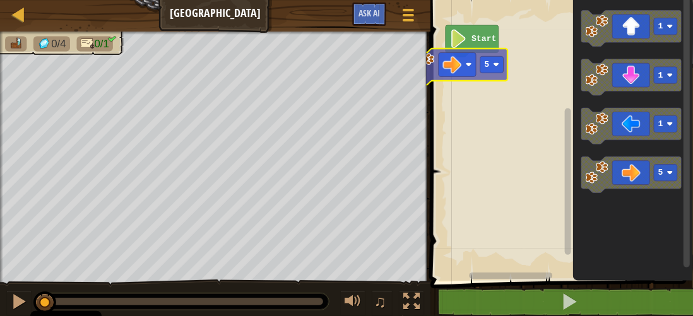
click at [462, 68] on div "Start 5 1 1 1 5 5" at bounding box center [560, 137] width 266 height 287
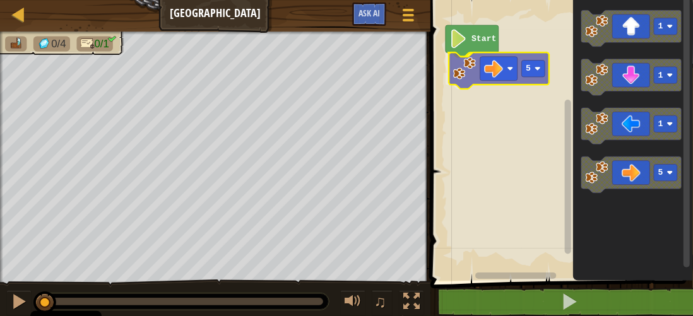
click at [519, 67] on div "Start 5 1 1 1 5 5" at bounding box center [560, 137] width 266 height 287
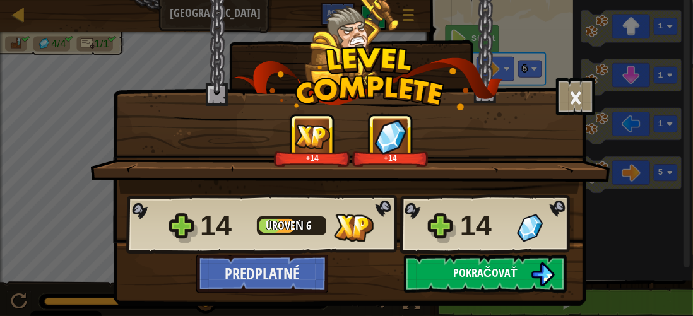
click at [479, 272] on span "Pokračovať" at bounding box center [485, 273] width 64 height 16
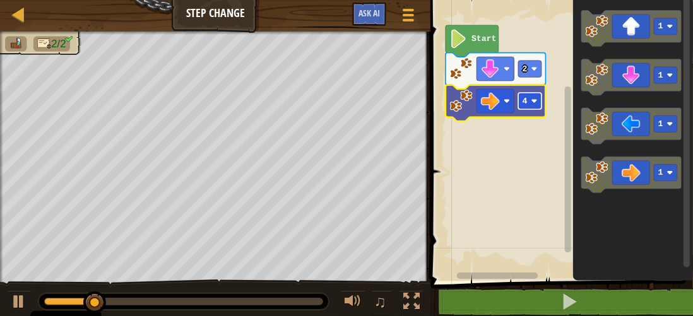
click at [538, 101] on image "Pracovisko Bloskly" at bounding box center [535, 101] width 6 height 6
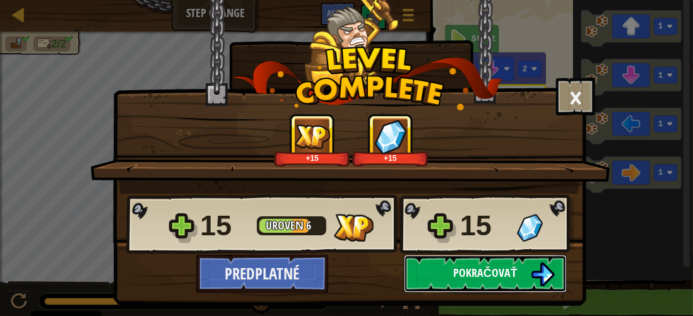
click at [447, 268] on button "Pokračovať" at bounding box center [485, 274] width 163 height 38
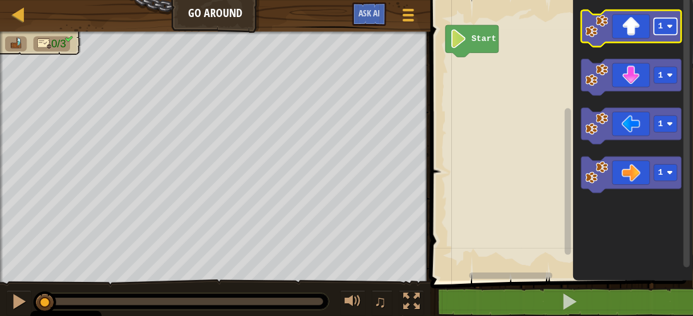
click at [667, 27] on image "Pracovisko Bloskly" at bounding box center [670, 26] width 6 height 6
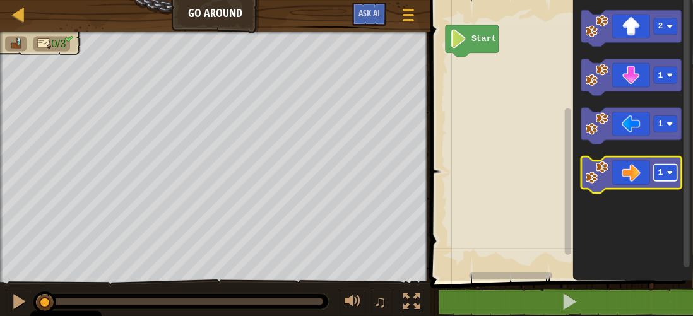
click at [667, 174] on rect "Pracovisko Bloskly" at bounding box center [666, 173] width 23 height 16
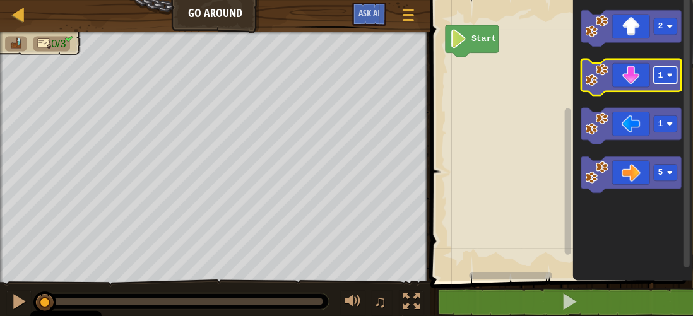
click at [671, 75] on image "Pracovisko Bloskly" at bounding box center [670, 75] width 6 height 6
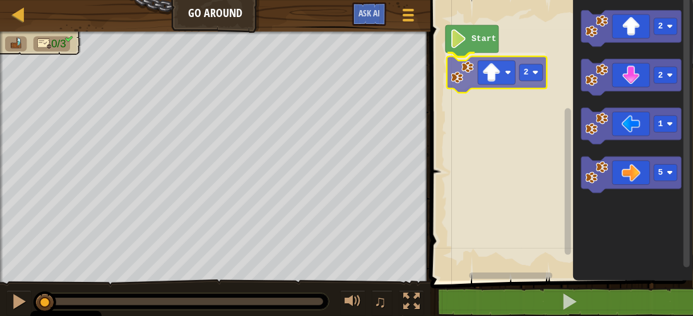
click at [510, 74] on div "Start 2 2 2 1 5 2" at bounding box center [560, 137] width 266 height 287
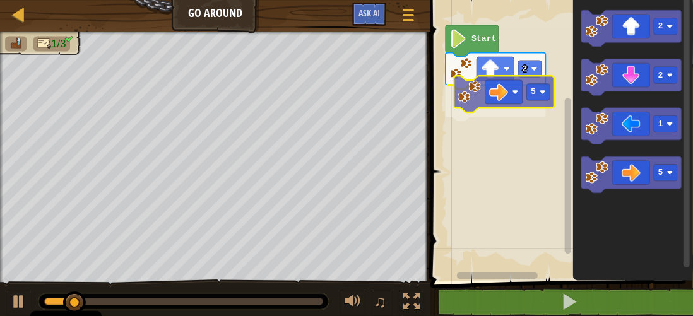
click at [483, 85] on div "Start 2 5 2 2 1 5 5" at bounding box center [560, 137] width 266 height 287
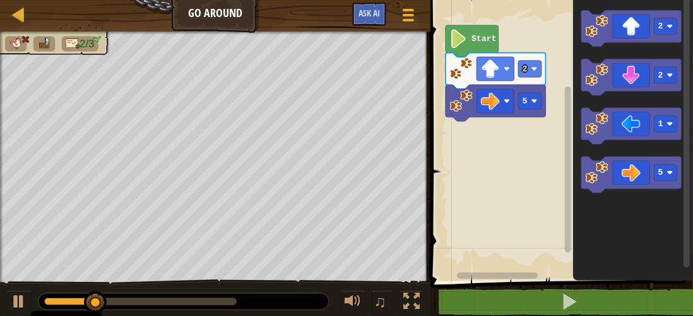
click at [528, 141] on div "Start 2 5 2 2 1 5" at bounding box center [560, 137] width 266 height 287
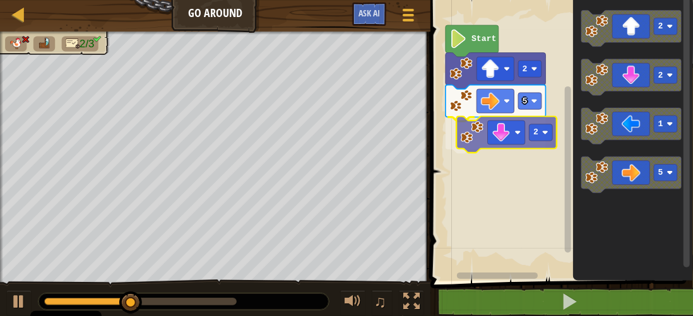
click at [480, 137] on div "Start 2 5 2 2 2 1 5 2" at bounding box center [560, 137] width 266 height 287
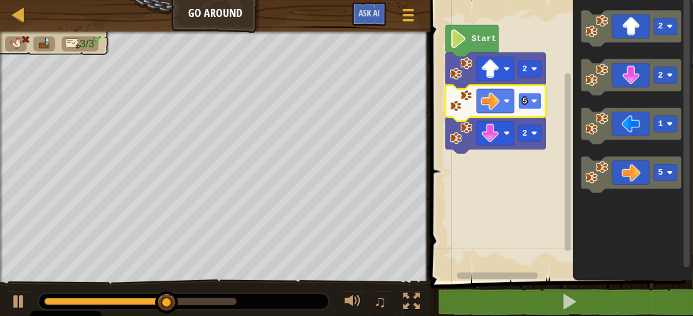
click at [532, 97] on rect "Pracovisko Bloskly" at bounding box center [529, 101] width 23 height 16
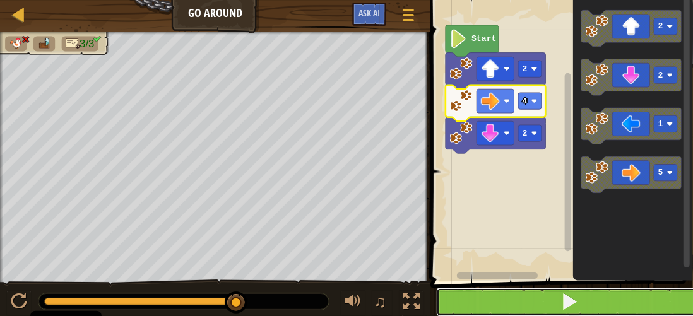
click at [543, 296] on button at bounding box center [569, 302] width 266 height 29
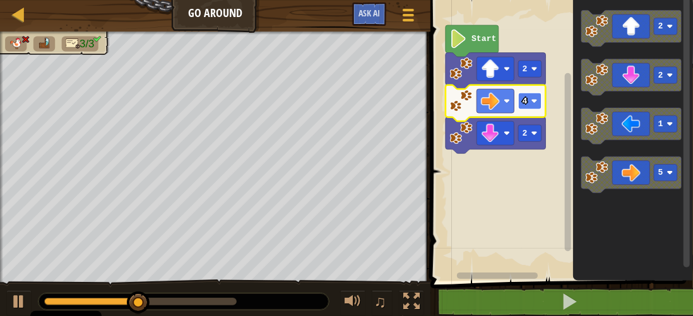
click at [532, 102] on image "Pracovisko Bloskly" at bounding box center [535, 101] width 6 height 6
click at [537, 100] on image "Pracovisko Bloskly" at bounding box center [535, 101] width 6 height 6
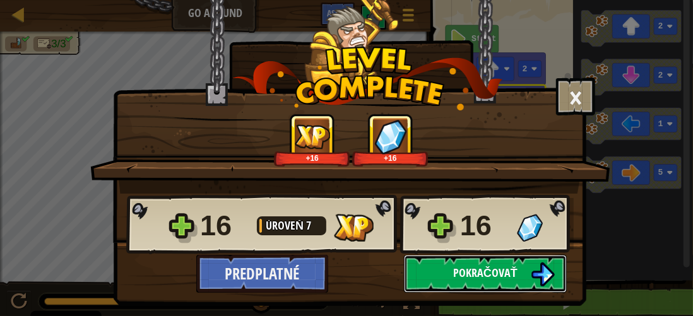
click at [441, 273] on button "Pokračovať" at bounding box center [485, 274] width 163 height 38
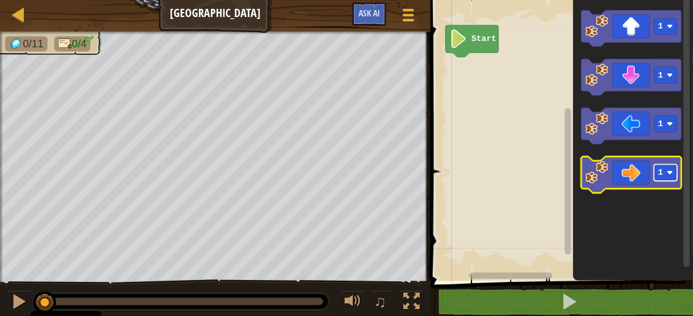
click at [667, 179] on rect "Pracovisko Bloskly" at bounding box center [666, 173] width 23 height 16
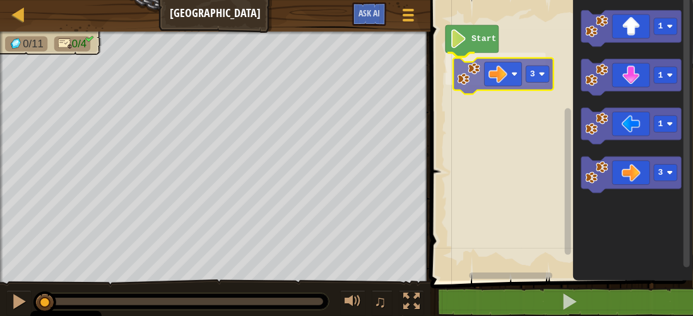
click at [482, 54] on div "Start 3 1 1 1 3 3" at bounding box center [560, 137] width 266 height 287
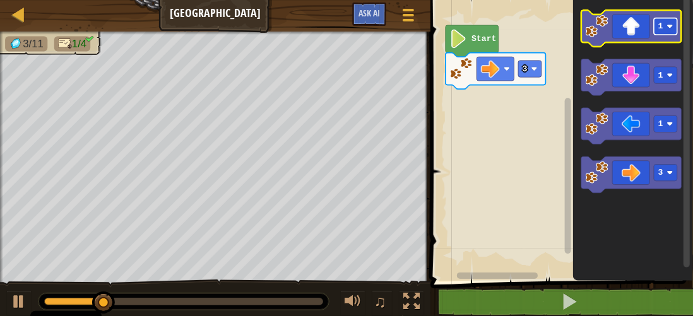
click at [667, 23] on rect "Pracovisko Bloskly" at bounding box center [666, 26] width 23 height 16
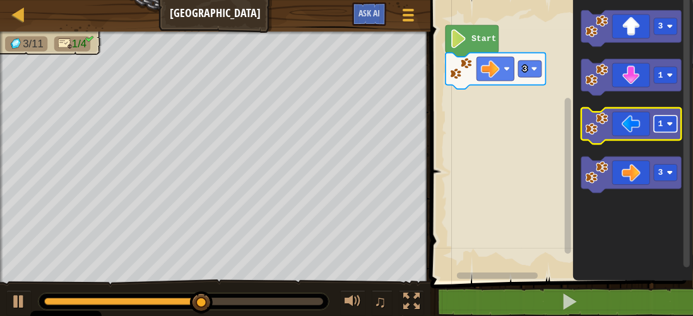
click at [669, 125] on image "Pracovisko Bloskly" at bounding box center [670, 124] width 6 height 6
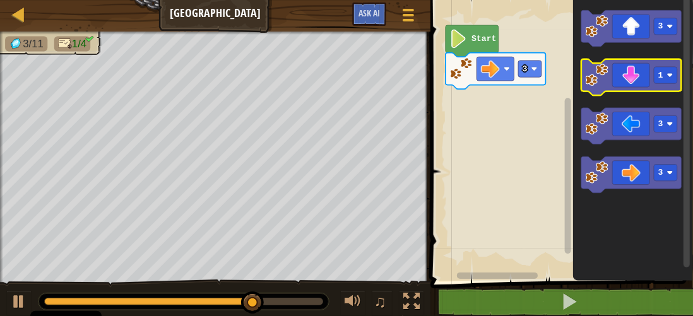
click at [671, 85] on icon "Pracovisko Bloskly" at bounding box center [632, 77] width 100 height 37
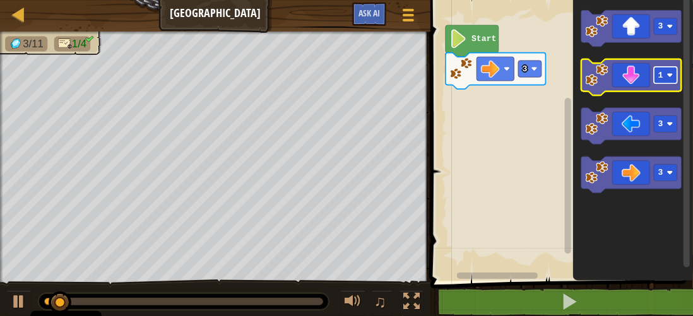
click at [664, 77] on rect "Pracovisko Bloskly" at bounding box center [666, 75] width 23 height 16
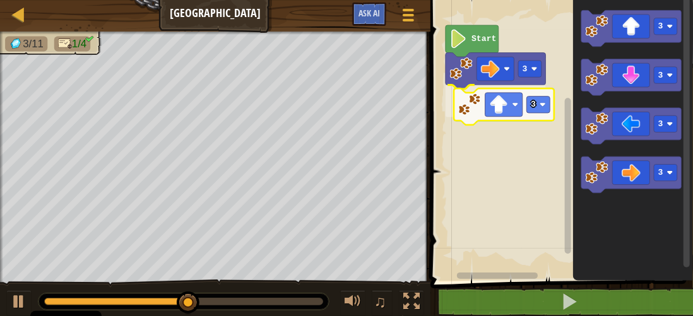
click at [513, 115] on div "Start 3 3 3 3 3 3 3" at bounding box center [560, 137] width 266 height 287
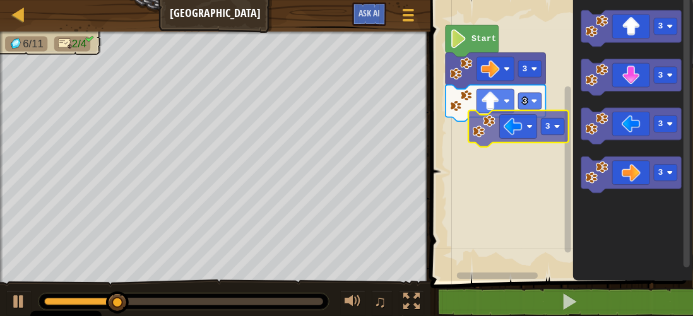
click at [499, 131] on div "Start 3 3 3 3 3 3 3" at bounding box center [560, 137] width 266 height 287
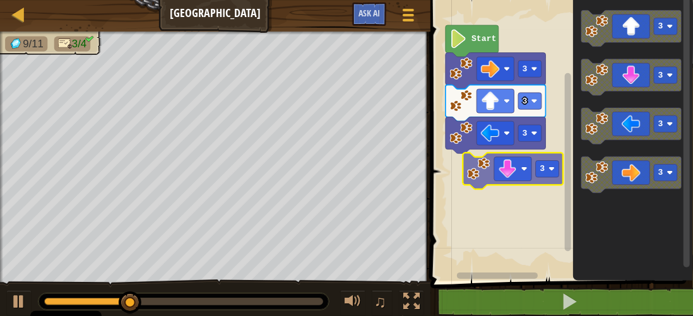
click at [475, 168] on div "3 3 3 Start 3 3 3 3 3" at bounding box center [560, 137] width 266 height 287
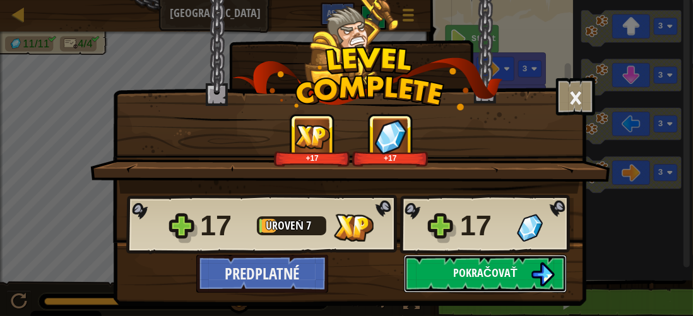
click at [476, 281] on button "Pokračovať" at bounding box center [485, 274] width 163 height 38
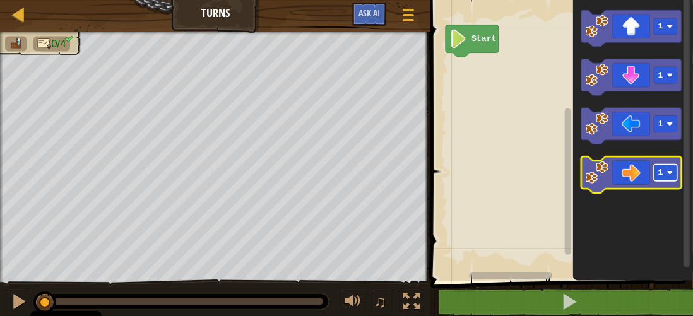
click at [669, 173] on image "Pracovisko Bloskly" at bounding box center [670, 173] width 6 height 6
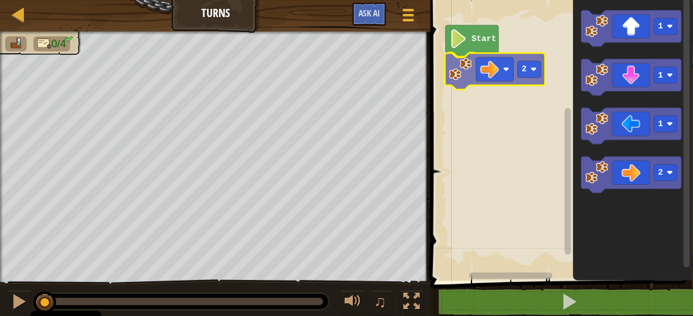
click at [518, 78] on div "Start 2 1 1 1 2 2" at bounding box center [560, 137] width 266 height 287
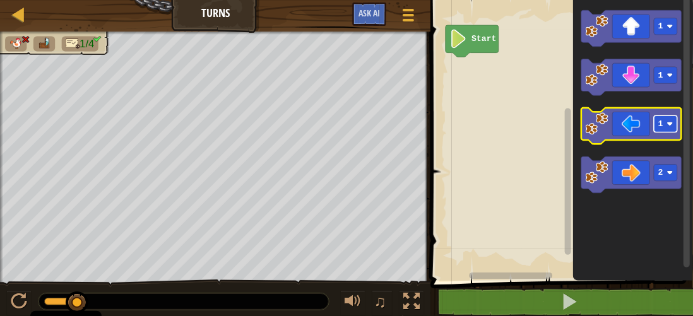
click at [663, 126] on rect "Pracovisko Bloskly" at bounding box center [666, 124] width 23 height 16
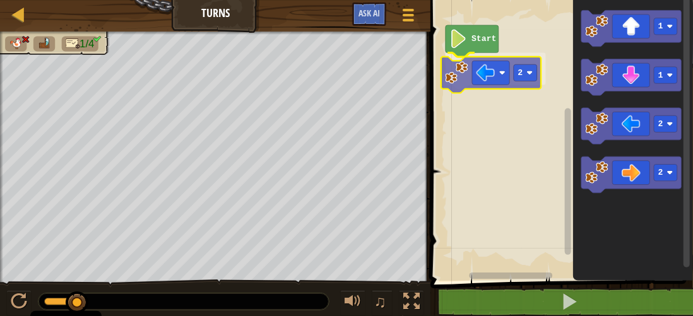
click at [508, 85] on div "Start 2 1 1 2 2 2" at bounding box center [560, 137] width 266 height 287
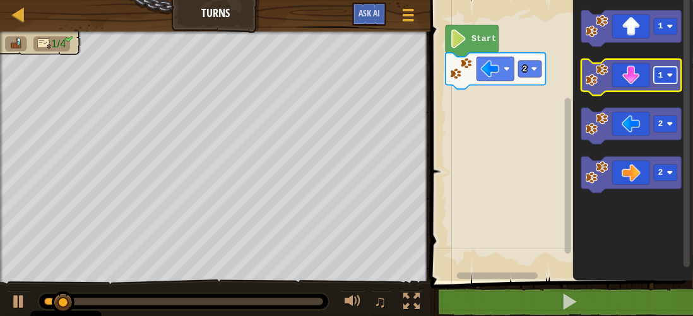
click at [659, 77] on text "1" at bounding box center [661, 75] width 5 height 9
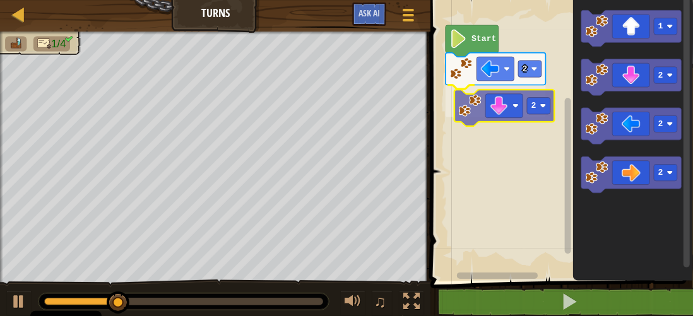
click at [468, 110] on div "2 2 Start 1 2 2 2 2" at bounding box center [560, 137] width 266 height 287
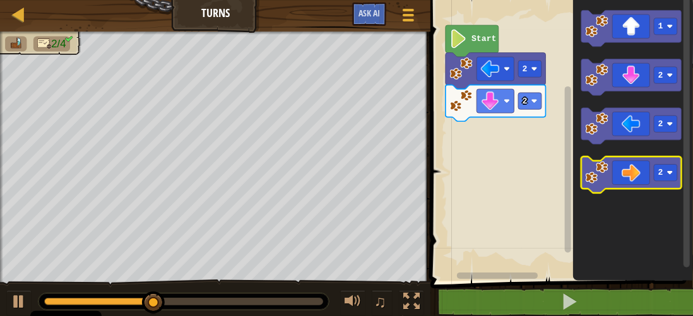
click at [647, 179] on icon "Pracovisko Bloskly" at bounding box center [632, 175] width 100 height 37
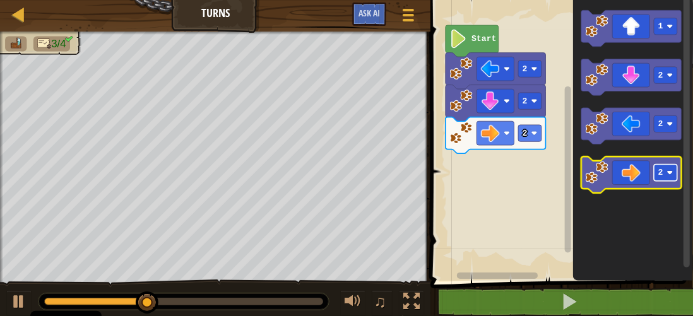
click at [670, 172] on image "Pracovisko Bloskly" at bounding box center [670, 173] width 6 height 6
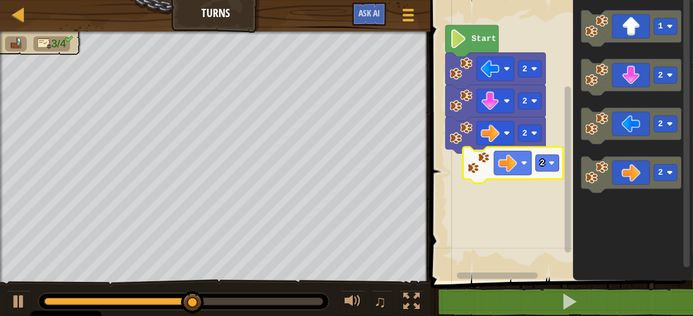
click at [515, 168] on div "2 2 2 Start 1 2 2 2 2" at bounding box center [560, 137] width 266 height 287
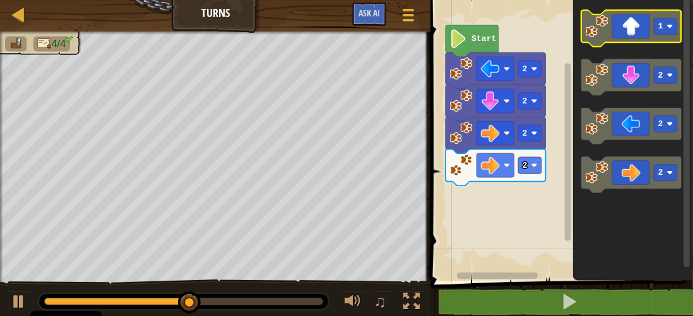
click at [667, 35] on rect "Pracovisko Bloskly" at bounding box center [666, 26] width 23 height 16
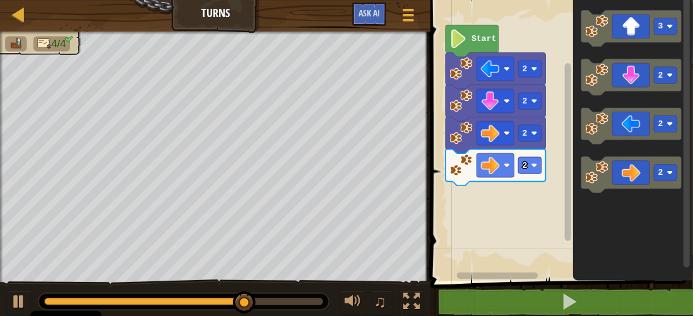
click at [450, 228] on div "2 2 2 2 Start 3 2 2 2" at bounding box center [560, 137] width 266 height 287
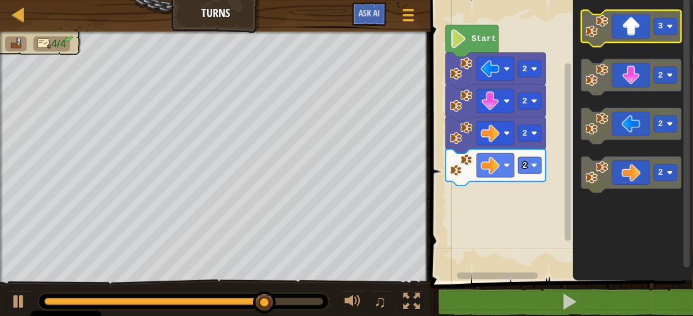
click at [606, 35] on image "Pracovisko Bloskly" at bounding box center [597, 26] width 23 height 23
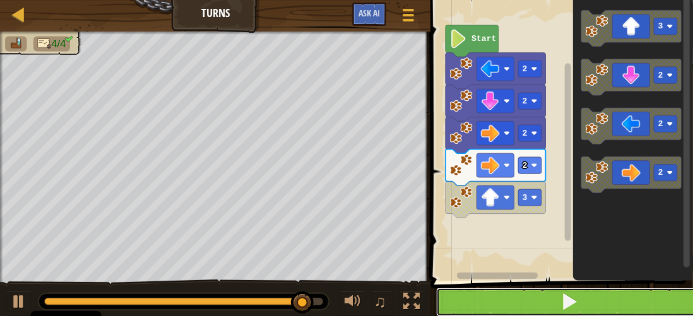
click at [524, 289] on button at bounding box center [569, 302] width 266 height 29
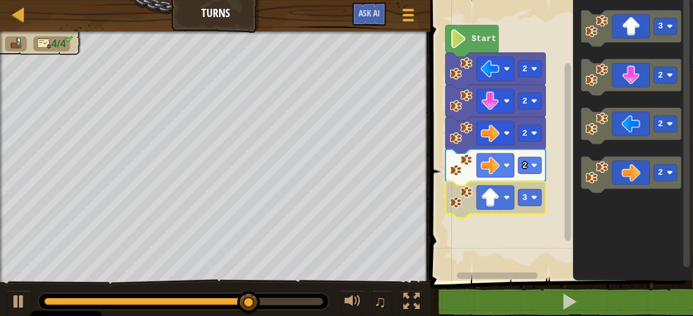
click at [465, 208] on image "Pracovisko Bloskly" at bounding box center [461, 197] width 23 height 23
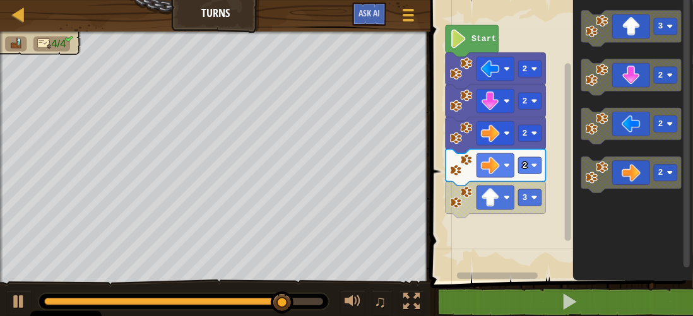
click at [488, 189] on div "Start 2 2 2 2 3 3 2 2 2" at bounding box center [560, 137] width 266 height 287
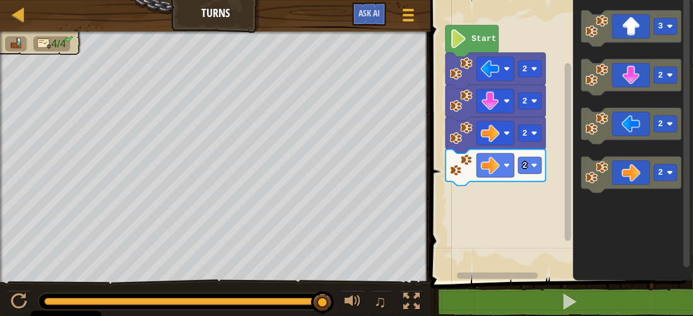
click at [525, 162] on div "Start 2 2 2 2 3 2 2 2" at bounding box center [560, 137] width 266 height 287
click at [502, 195] on div "Start 2 2 2 2 3 2 2 2" at bounding box center [560, 137] width 266 height 287
click at [533, 136] on image "Pracovisko Bloskly" at bounding box center [535, 133] width 6 height 6
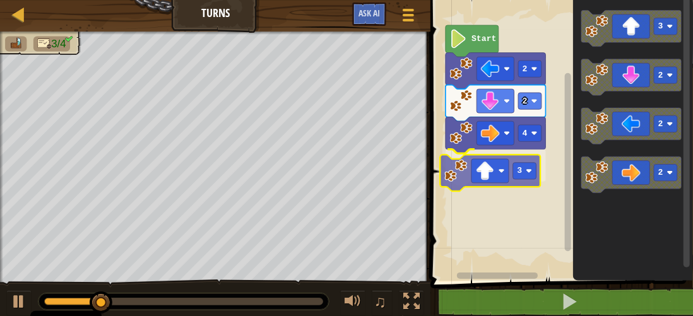
click at [506, 171] on div "Start 2 2 4 3 3 2 2 2 3" at bounding box center [560, 137] width 266 height 287
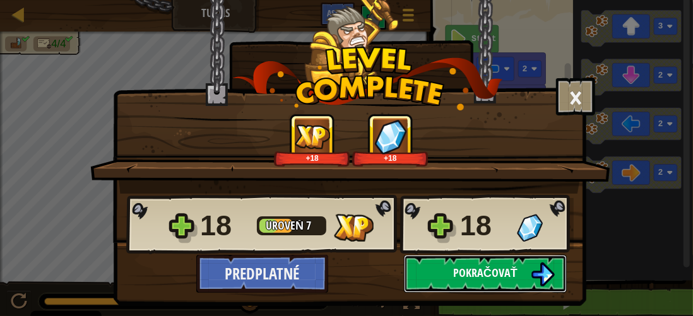
click at [474, 271] on span "Pokračovať" at bounding box center [485, 273] width 64 height 16
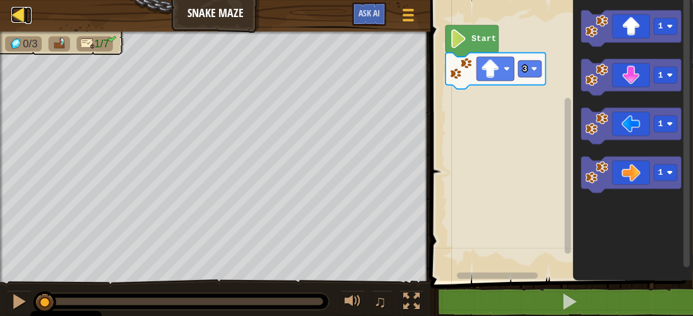
click at [17, 16] on div at bounding box center [19, 15] width 16 height 16
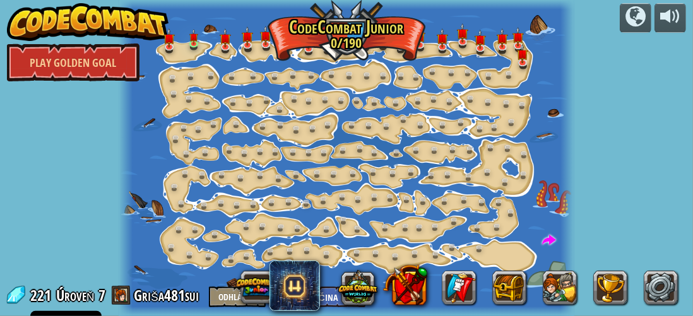
select select "sk"
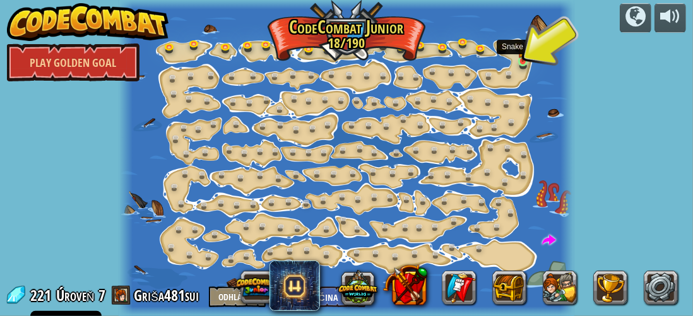
click at [524, 59] on img at bounding box center [522, 51] width 9 height 21
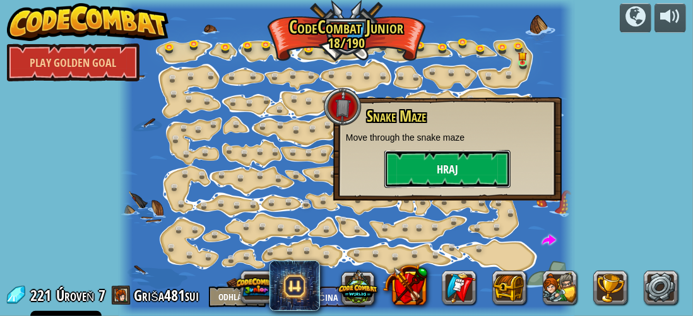
click at [468, 153] on button "Hraj" at bounding box center [448, 169] width 126 height 38
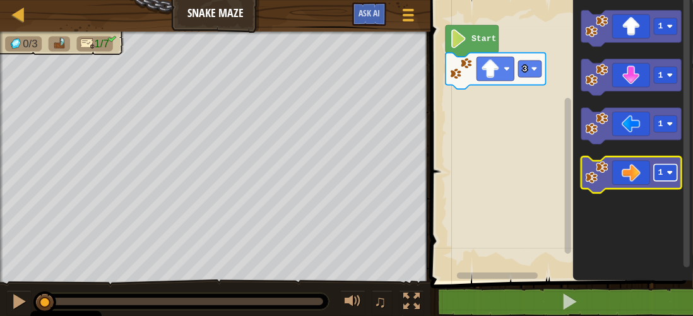
click at [664, 173] on rect "Pracovisko Bloskly" at bounding box center [666, 173] width 23 height 16
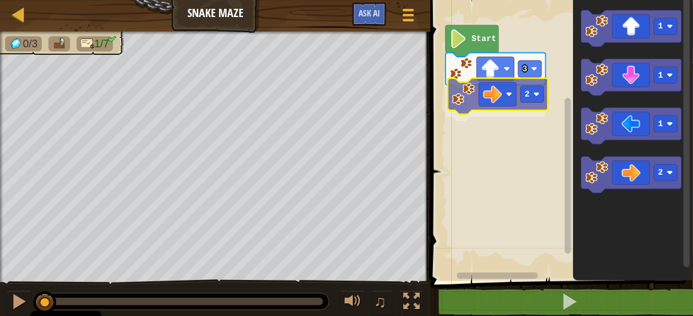
click at [484, 94] on div "3 2 Start 1 1 1 2 2" at bounding box center [560, 137] width 266 height 287
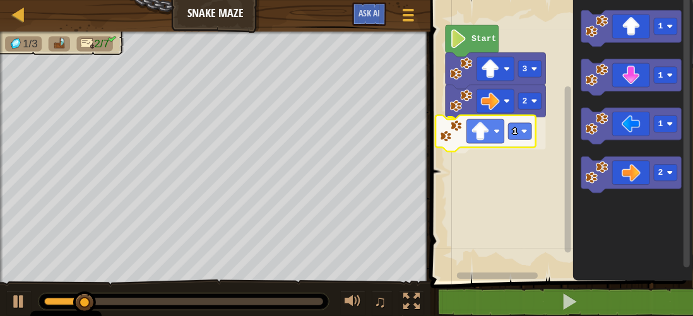
click at [475, 137] on div "3 2 1 Start 1 1 1 2 1" at bounding box center [560, 137] width 266 height 287
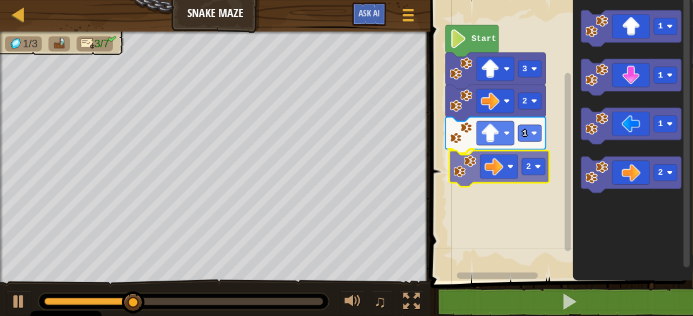
click at [494, 171] on div "3 2 1 2 Start 1 1 1 2 2" at bounding box center [560, 137] width 266 height 287
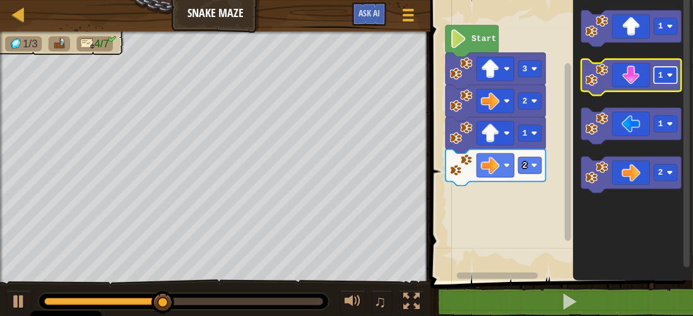
click at [664, 78] on rect "Pracovisko Bloskly" at bounding box center [666, 75] width 23 height 16
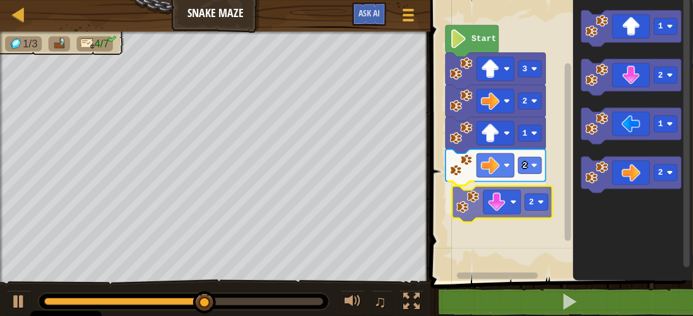
click at [506, 218] on div "3 2 1 2 2 Start 1 2 1 2 2" at bounding box center [560, 137] width 266 height 287
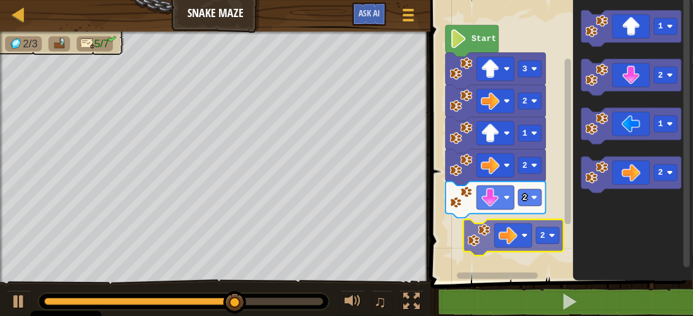
click at [477, 236] on div "3 2 1 2 2 Start 1 2 1 2 2" at bounding box center [560, 137] width 266 height 287
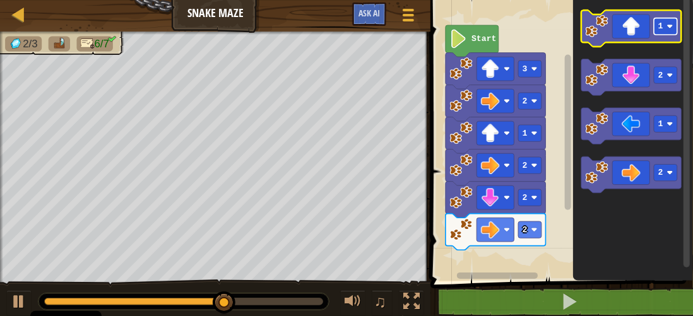
click at [662, 24] on text "1" at bounding box center [661, 25] width 5 height 9
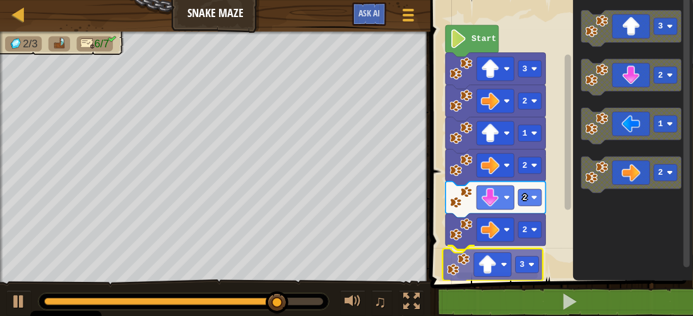
click at [513, 264] on div "2 2 2 3 1 2 3 Start 3 2 1 2 3" at bounding box center [560, 137] width 266 height 287
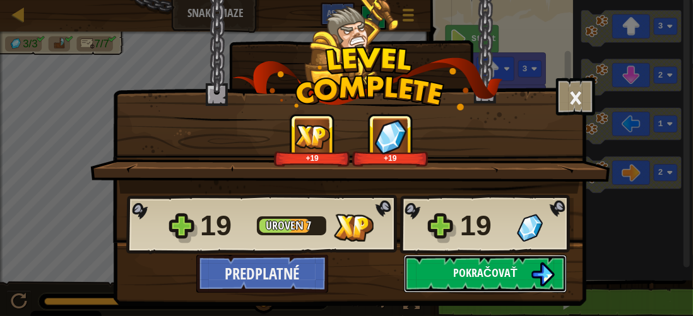
click at [468, 271] on span "Pokračovať" at bounding box center [485, 273] width 64 height 16
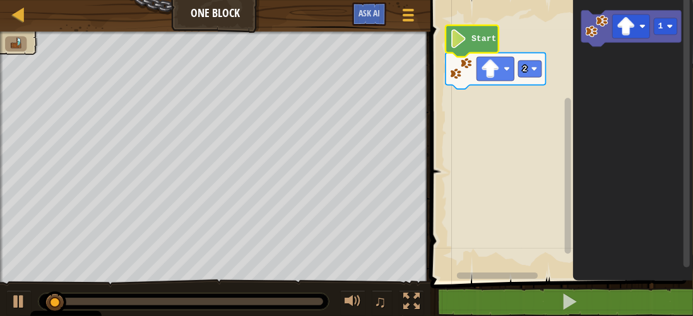
click at [453, 37] on image "Pracovisko Bloskly" at bounding box center [459, 39] width 18 height 19
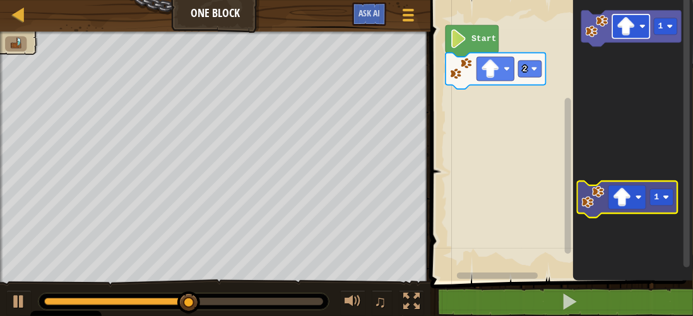
click at [623, 194] on icon "1" at bounding box center [633, 137] width 120 height 287
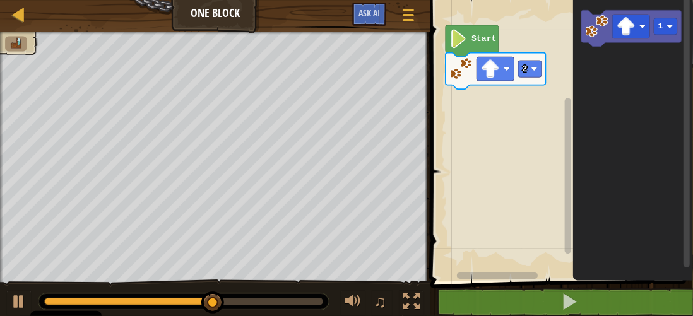
click at [479, 152] on div "Start 2 1" at bounding box center [560, 137] width 266 height 287
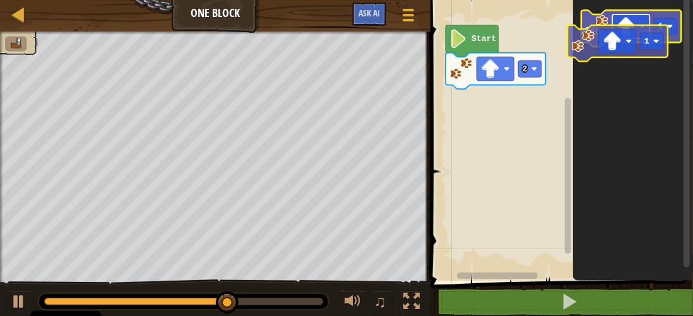
click at [443, 152] on div "Start 2 1 1" at bounding box center [560, 137] width 266 height 287
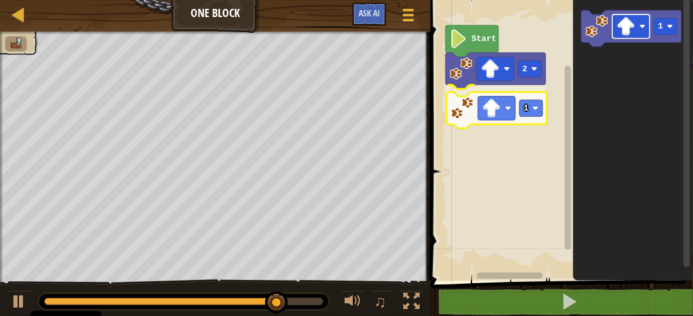
click at [502, 116] on div "Start 2 1 1 1" at bounding box center [560, 137] width 266 height 287
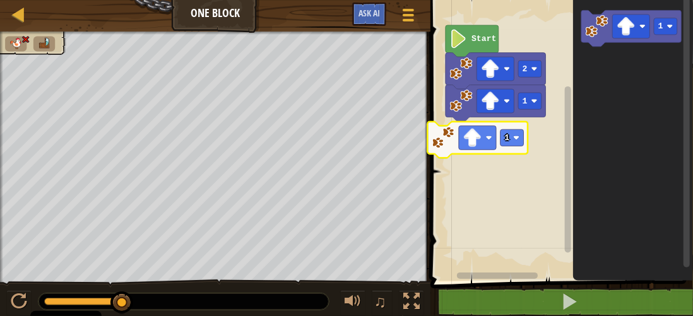
click at [463, 129] on div "Start 2 1 1 1 1" at bounding box center [560, 137] width 266 height 287
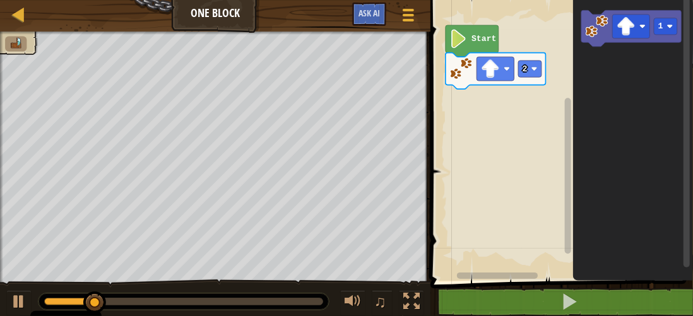
click at [496, 142] on div "Start 2 1" at bounding box center [560, 137] width 266 height 287
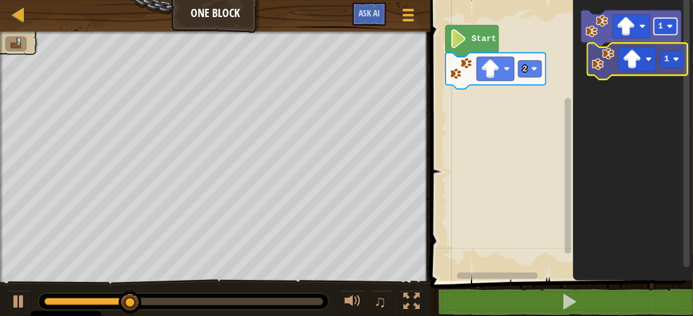
click at [683, 66] on div "Start 2 1 1" at bounding box center [560, 137] width 266 height 287
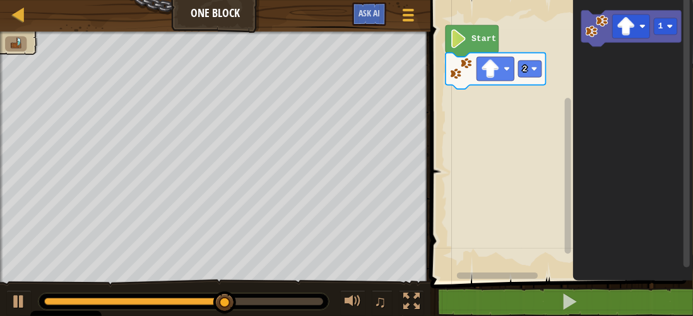
click at [266, 299] on div "♫ Duck" at bounding box center [346, 175] width 693 height 286
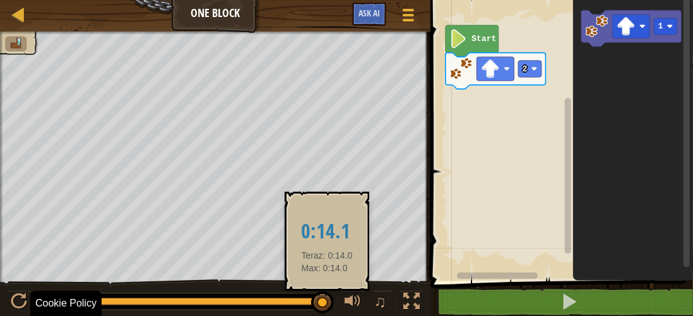
drag, startPoint x: 253, startPoint y: 294, endPoint x: 327, endPoint y: 311, distance: 76.6
click at [327, 311] on div at bounding box center [322, 303] width 23 height 23
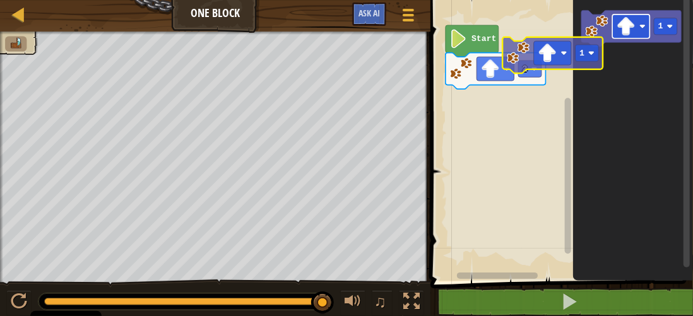
click at [601, 60] on icon "1" at bounding box center [633, 137] width 120 height 287
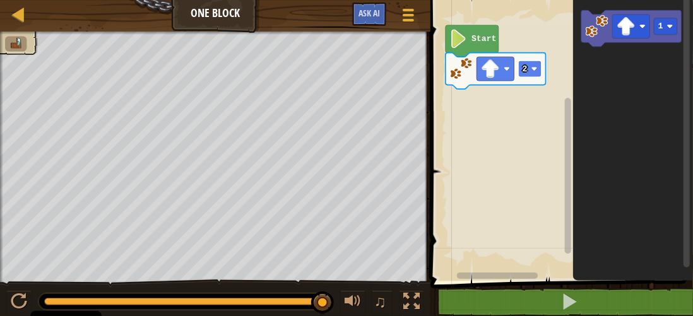
click at [530, 64] on rect "Pracovisko Bloskly" at bounding box center [529, 69] width 23 height 16
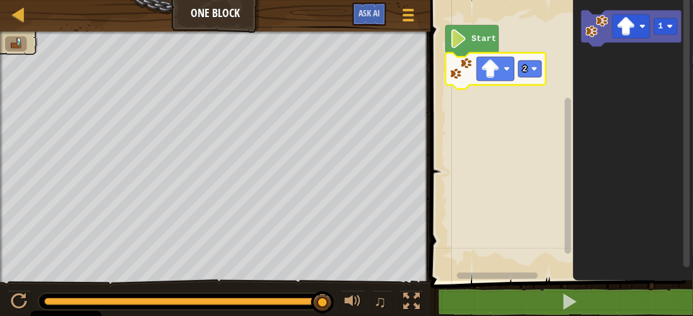
click at [582, 140] on icon "Pracovisko Bloskly" at bounding box center [633, 137] width 120 height 287
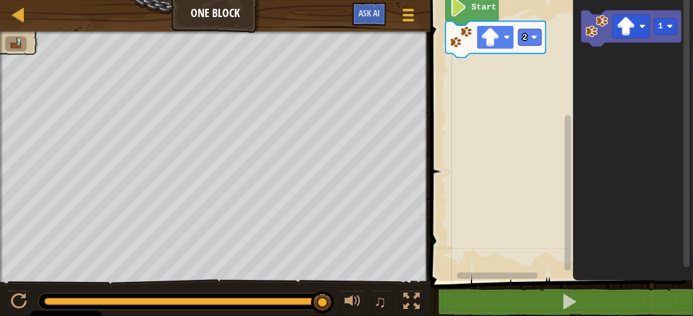
click at [490, 40] on image "Pracovisko Bloskly" at bounding box center [490, 37] width 19 height 19
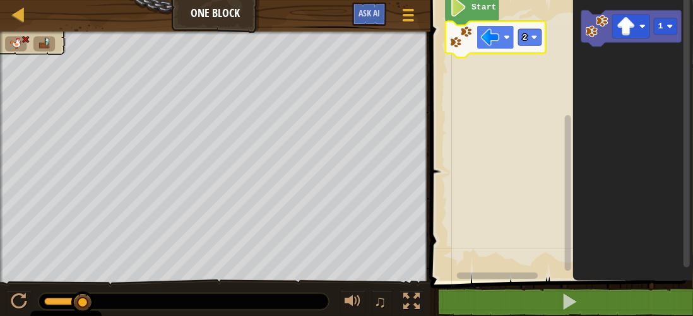
click at [488, 33] on image "Pracovisko Bloskly" at bounding box center [490, 37] width 19 height 19
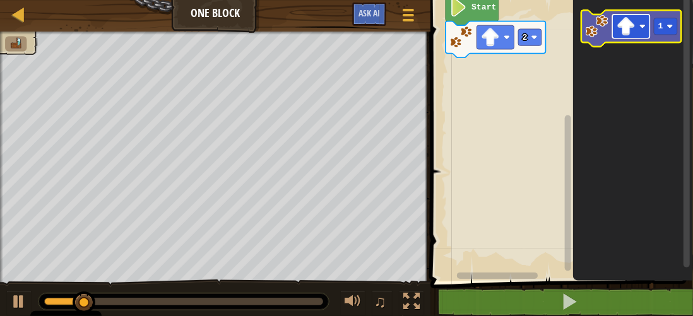
click at [631, 22] on image "Pracovisko Bloskly" at bounding box center [626, 26] width 19 height 19
click at [673, 27] on image "Pracovisko Bloskly" at bounding box center [670, 26] width 6 height 6
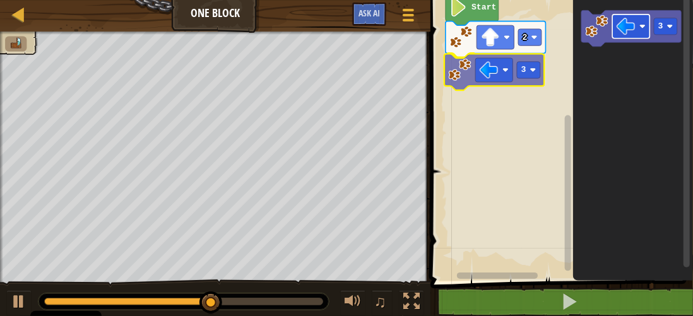
click at [479, 62] on div "Start 2 3 3 3" at bounding box center [560, 137] width 266 height 287
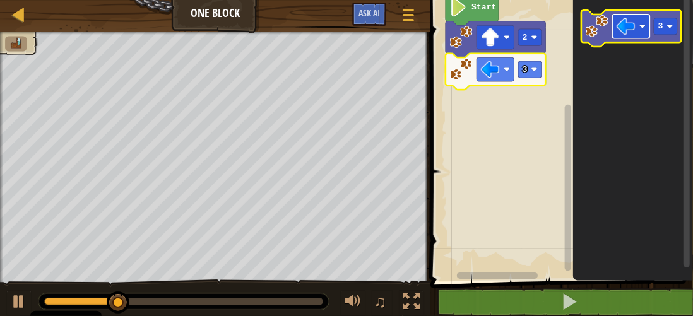
click at [635, 24] on image "Pracovisko Bloskly" at bounding box center [626, 26] width 19 height 19
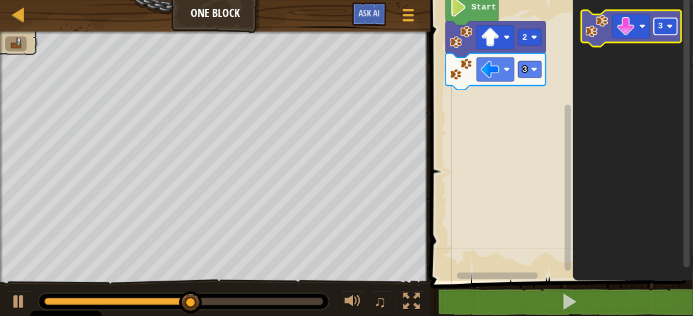
click at [663, 28] on rect "Pracovisko Bloskly" at bounding box center [666, 26] width 23 height 16
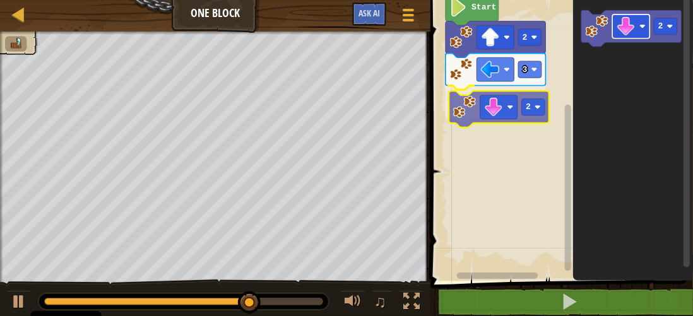
click at [495, 110] on div "Start 2 3 2 2 2" at bounding box center [560, 137] width 266 height 287
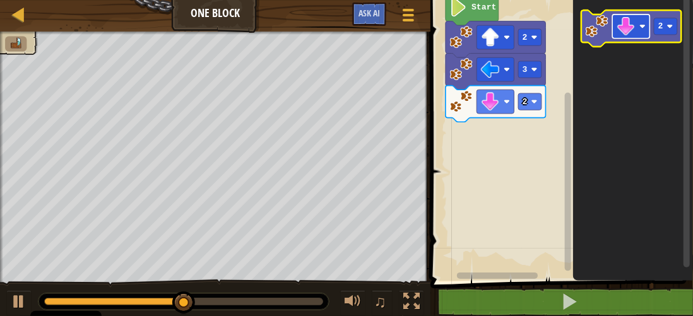
click at [636, 27] on rect "Pracovisko Bloskly" at bounding box center [631, 27] width 37 height 24
click at [668, 30] on rect "Pracovisko Bloskly" at bounding box center [666, 26] width 23 height 16
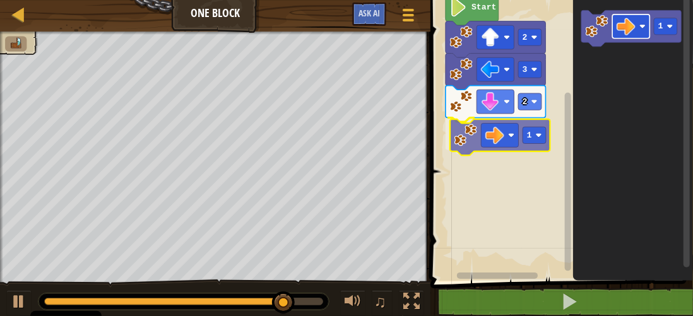
click at [483, 138] on div "Start 2 3 2 1 1 1" at bounding box center [560, 137] width 266 height 287
